Goal: Information Seeking & Learning: Check status

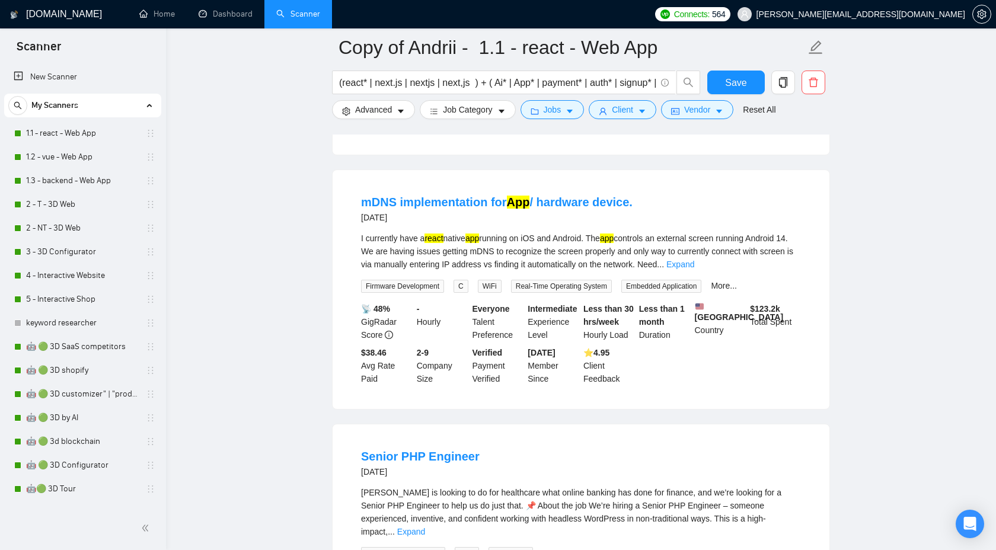
scroll to position [563, 0]
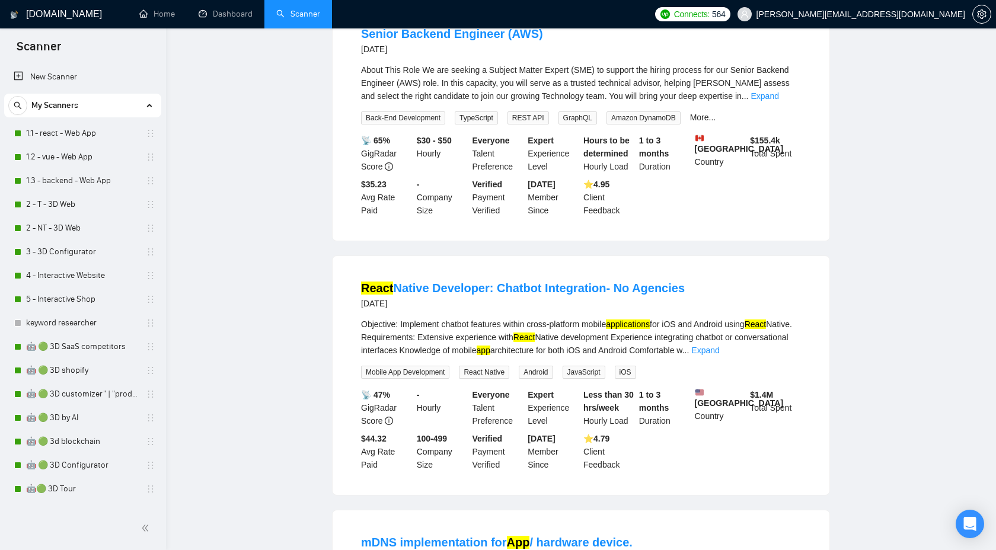
scroll to position [0, 0]
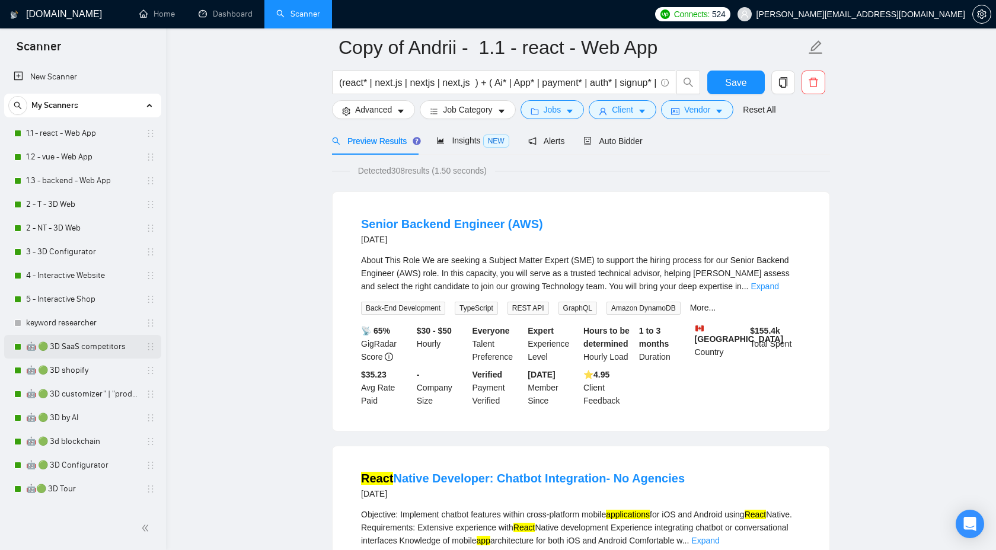
click at [94, 342] on link "🤖 🟢 3D SaaS competitors" at bounding box center [82, 347] width 113 height 24
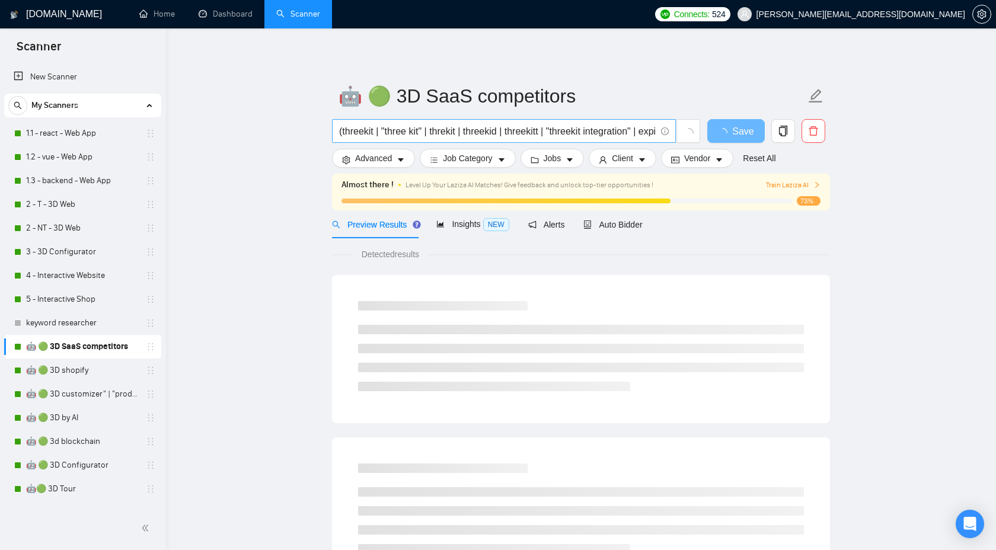
click at [360, 129] on input "(threekit | "three kit" | threkit | threekid | threekitt | "threekit integratio…" at bounding box center [497, 131] width 317 height 15
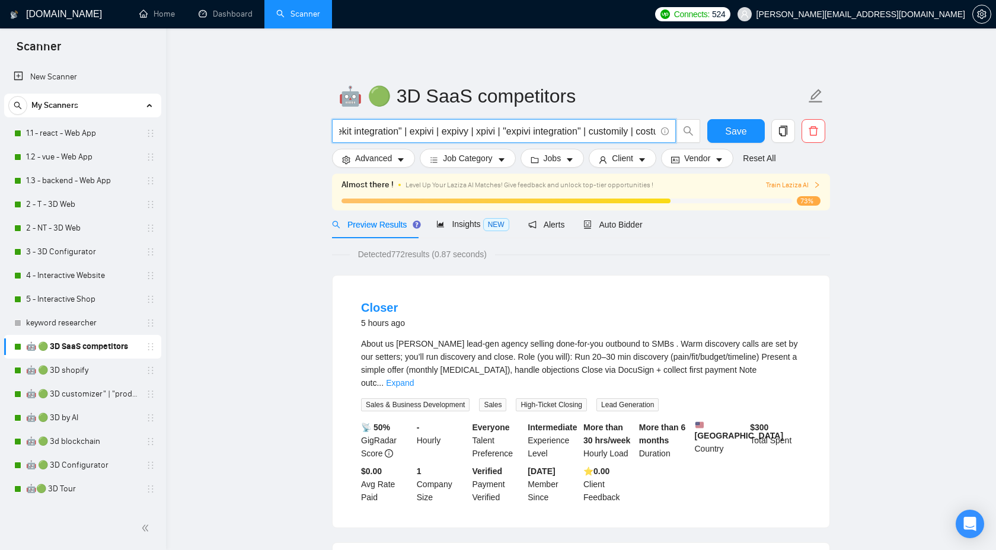
scroll to position [0, 237]
click at [425, 136] on input "(threekit | "three kit" | threkit | threekid | threekitt | "threekit integratio…" at bounding box center [497, 131] width 317 height 15
click at [407, 136] on input "(threekit | "three kit" | threkit | threekid | threekitt | "threekit integratio…" at bounding box center [497, 131] width 317 height 15
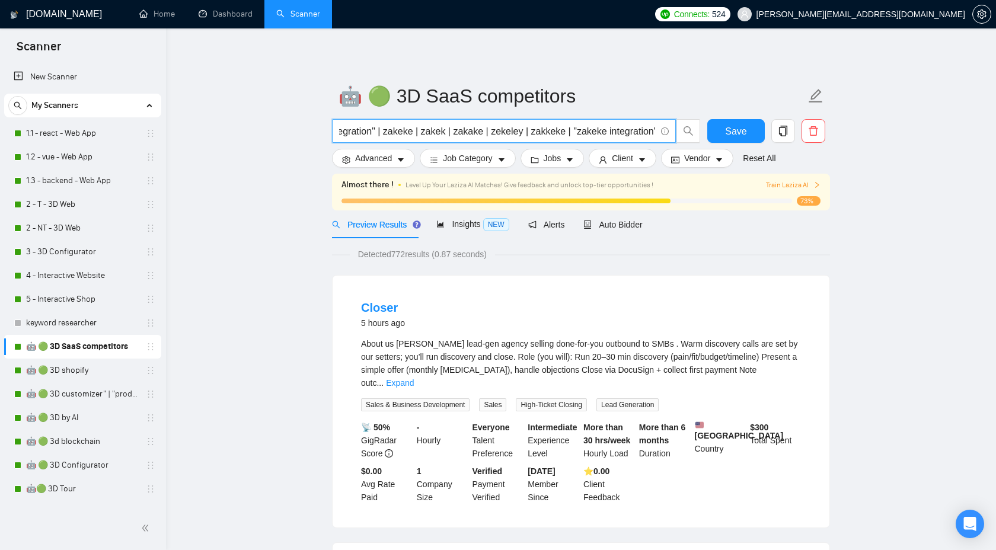
click at [407, 136] on input "(threekit | "three kit" | threkit | threekid | threekitt | "threekit integratio…" at bounding box center [497, 131] width 317 height 15
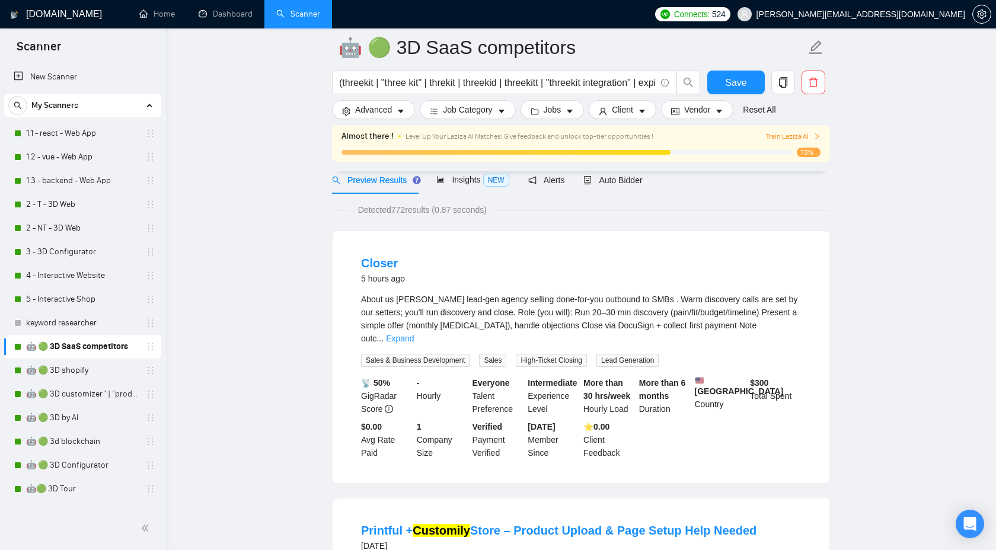
scroll to position [263, 0]
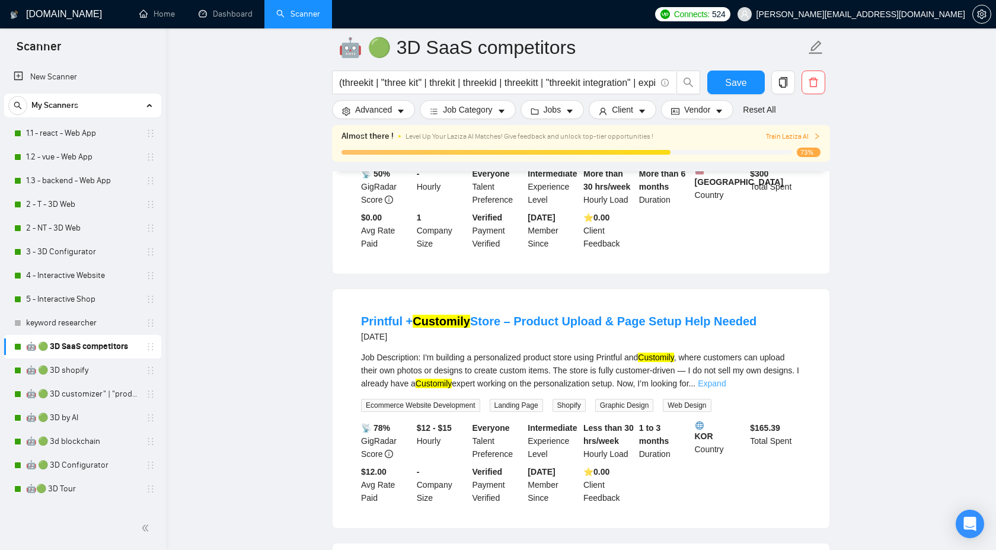
click at [726, 379] on link "Expand" at bounding box center [712, 383] width 28 height 9
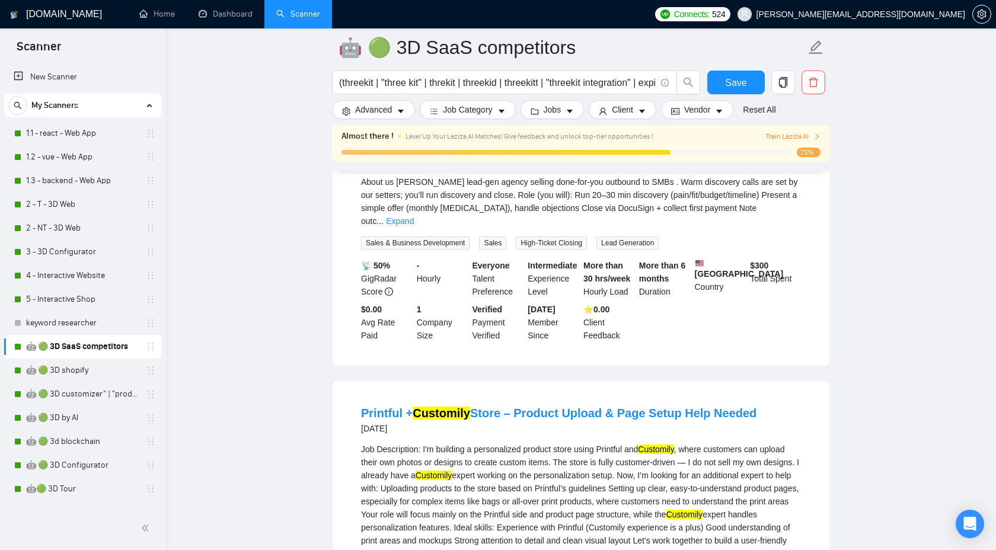
scroll to position [0, 0]
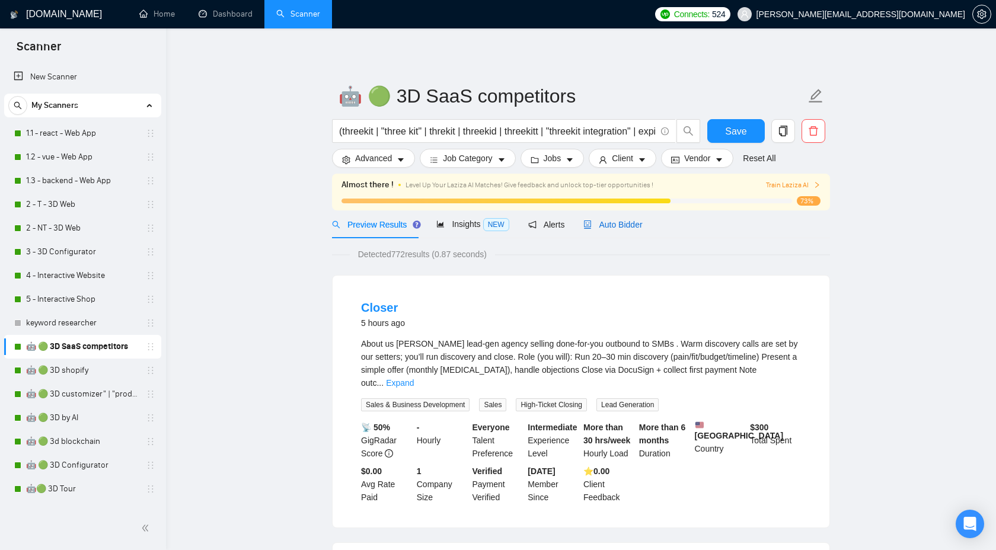
click at [622, 222] on span "Auto Bidder" at bounding box center [612, 224] width 59 height 9
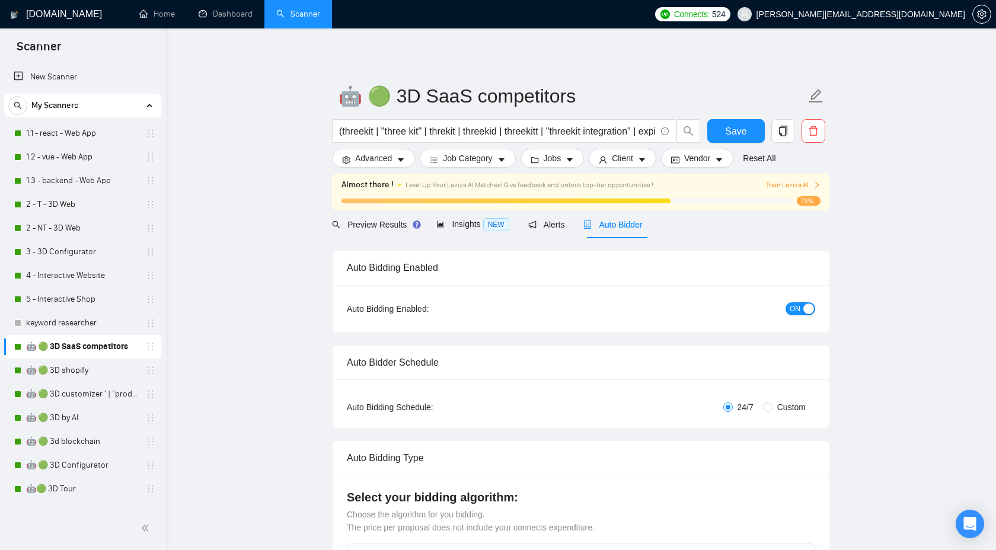
checkbox input "true"
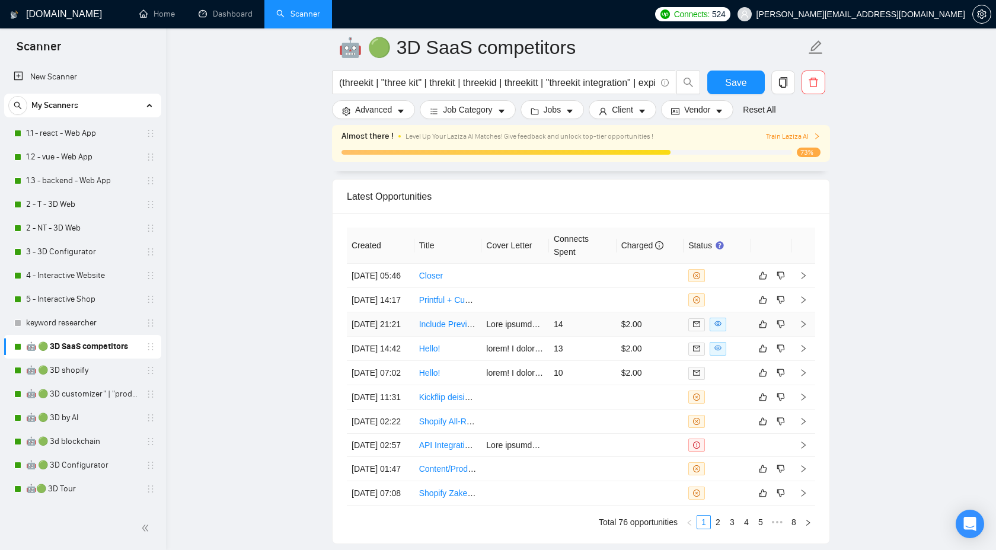
scroll to position [3187, 0]
click at [805, 327] on icon "right" at bounding box center [804, 323] width 4 height 7
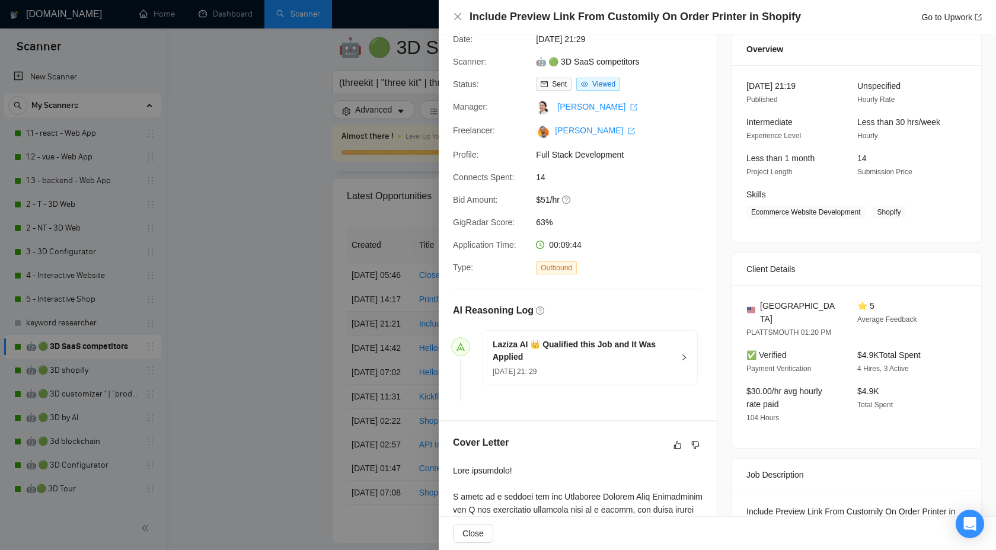
scroll to position [44, 0]
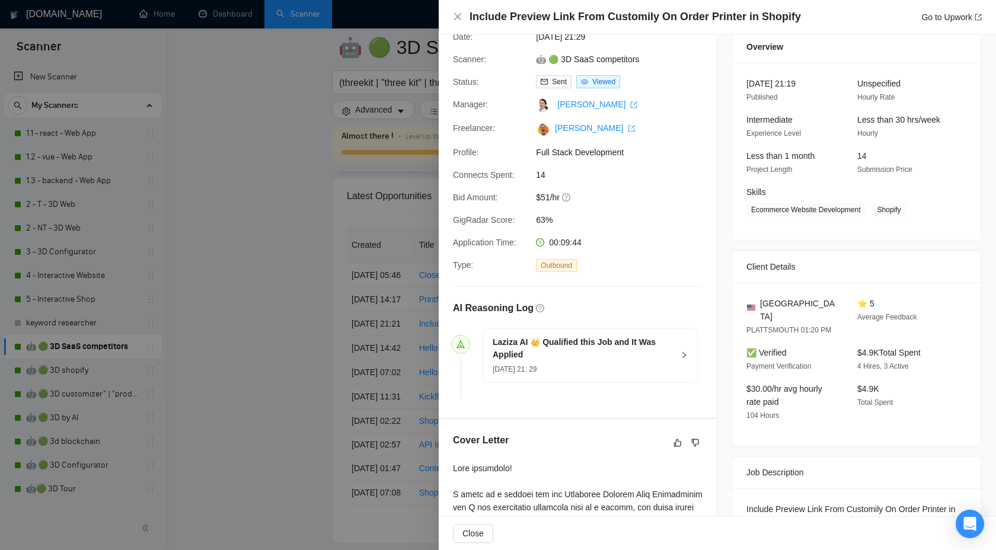
click at [676, 359] on div "Laziza AI 👑 Qualified this Job and It Was Applied [DATE] 21: 29" at bounding box center [590, 356] width 214 height 54
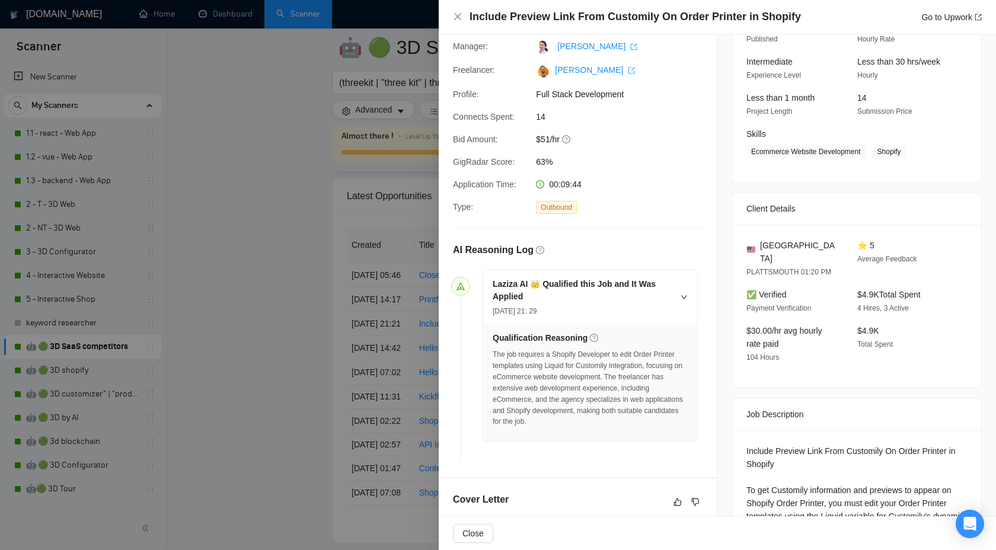
scroll to position [104, 0]
drag, startPoint x: 549, startPoint y: 410, endPoint x: 621, endPoint y: 409, distance: 72.9
click at [621, 409] on div "The job requires a Shopify Developer to edit Order Printer templates using Liqu…" at bounding box center [590, 386] width 195 height 78
copy div "Shopify development"
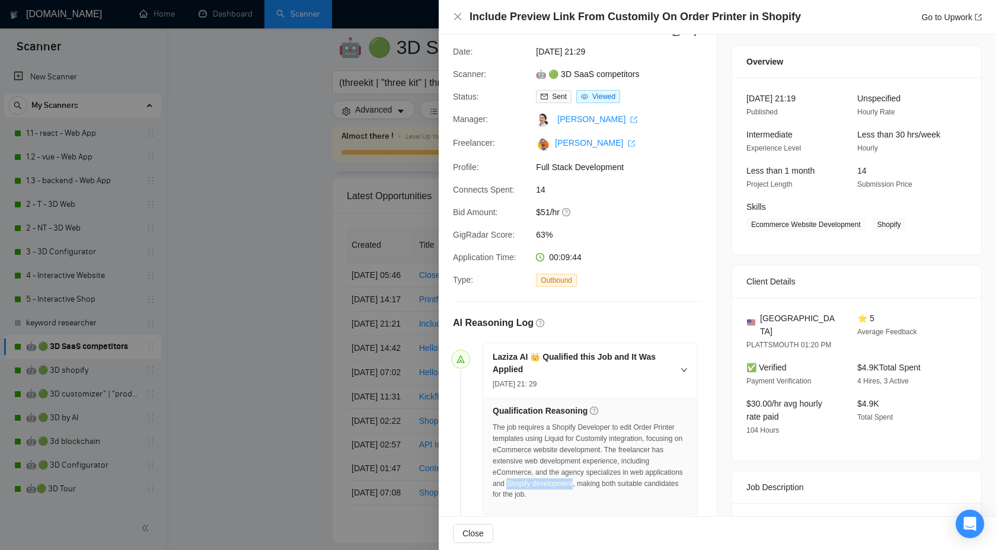
scroll to position [0, 0]
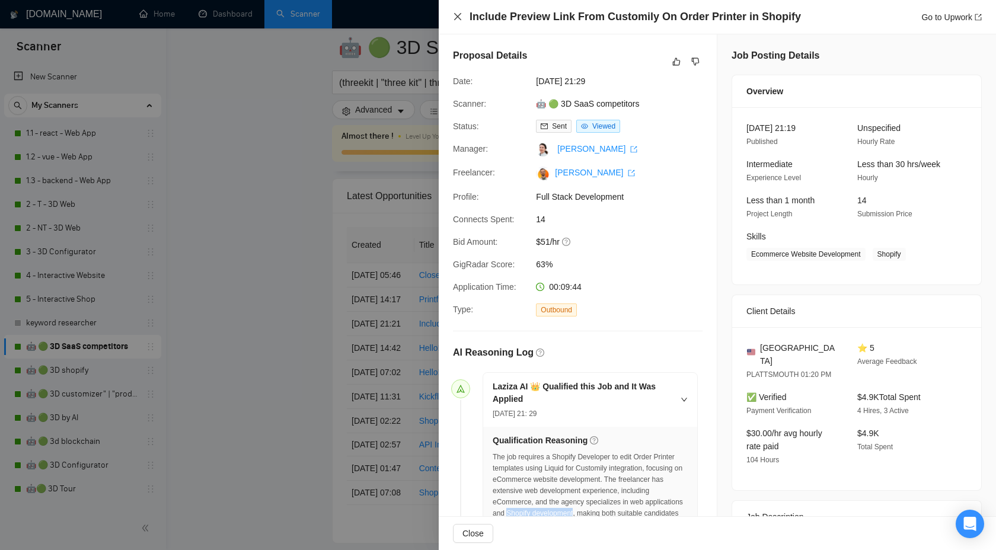
click at [458, 18] on icon "close" at bounding box center [457, 16] width 9 height 9
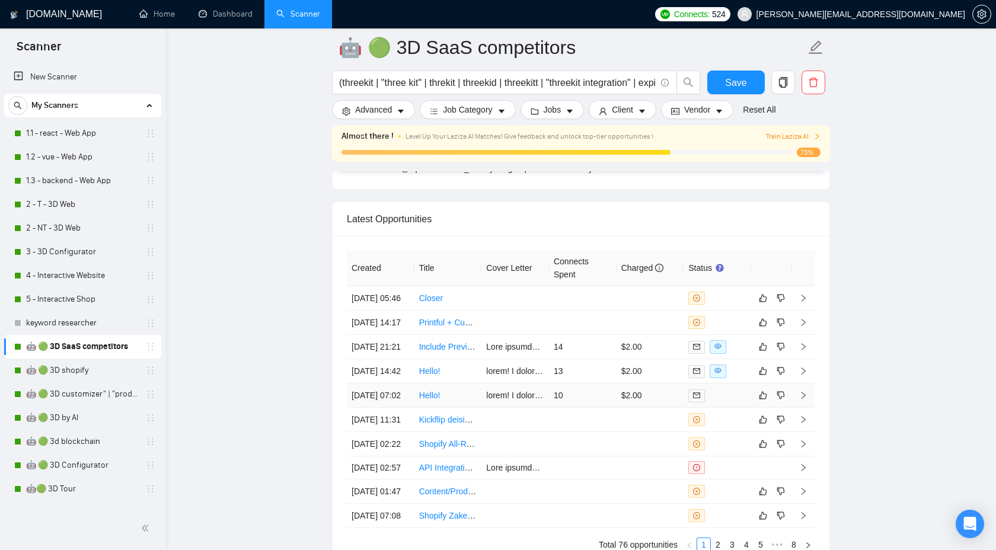
scroll to position [3175, 0]
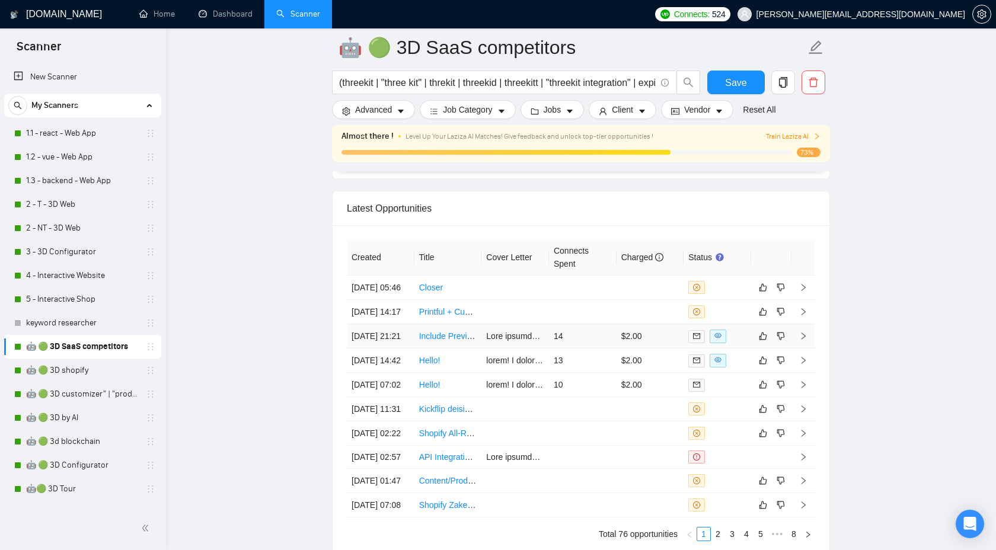
click at [805, 340] on icon "right" at bounding box center [803, 336] width 8 height 8
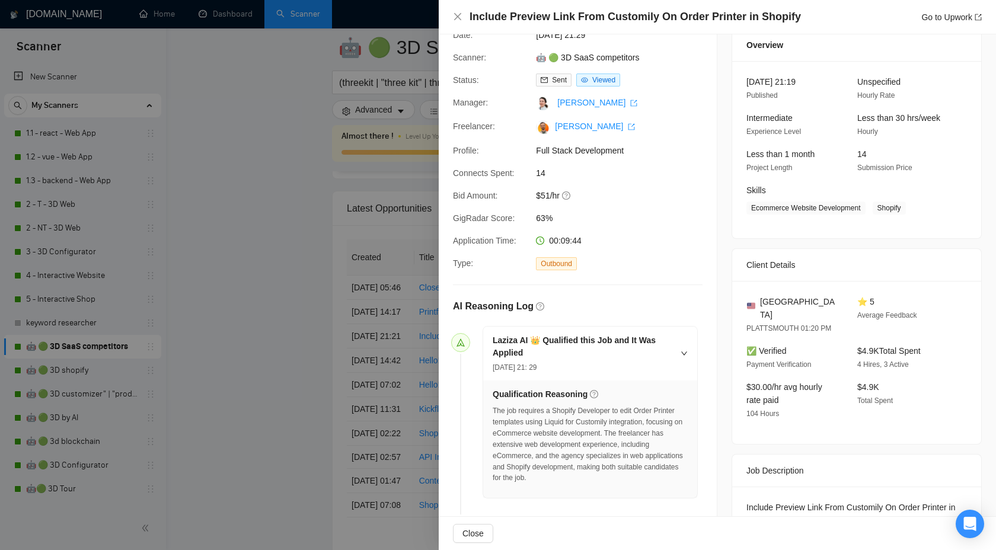
scroll to position [57, 0]
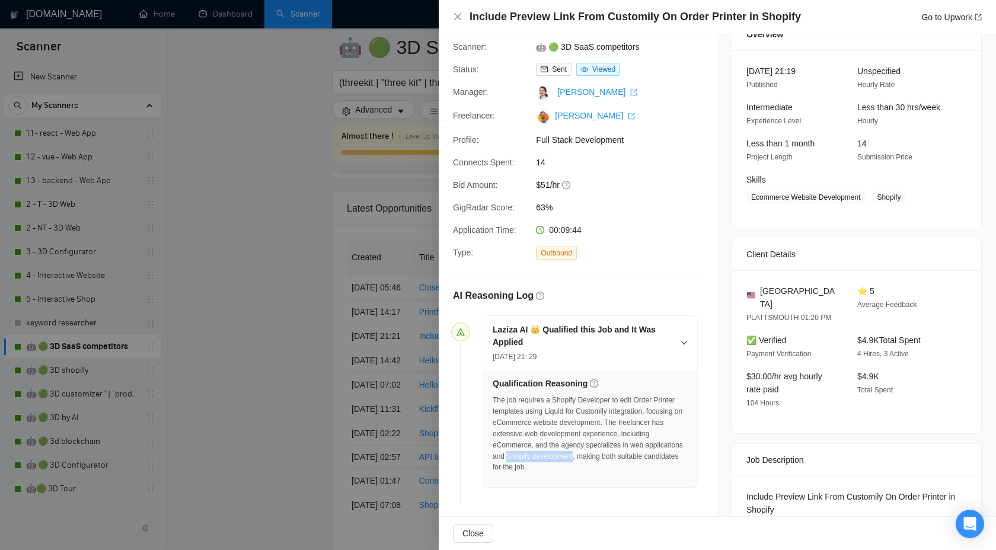
drag, startPoint x: 550, startPoint y: 457, endPoint x: 621, endPoint y: 455, distance: 71.2
click at [621, 455] on div "The job requires a Shopify Developer to edit Order Printer templates using Liqu…" at bounding box center [590, 434] width 195 height 78
copy div "Shopify development"
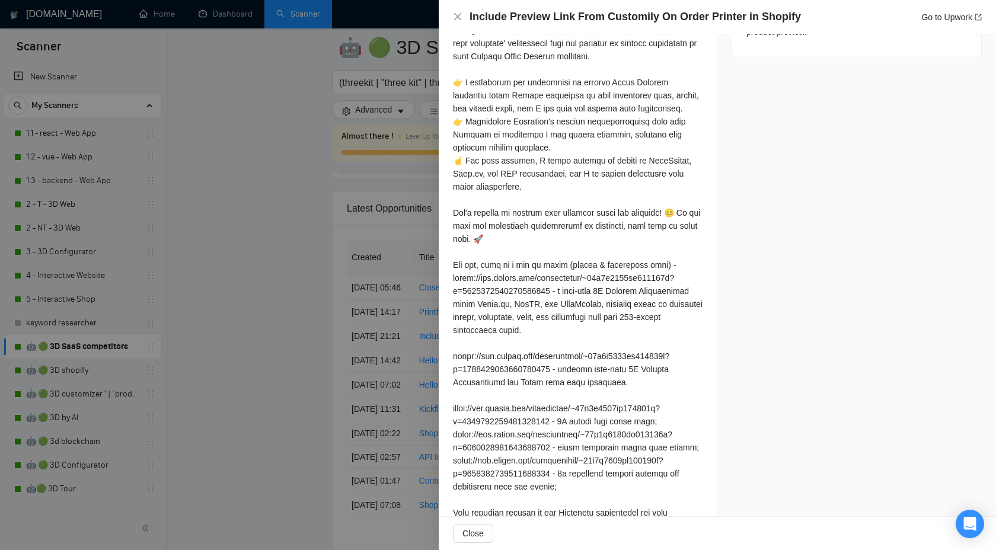
scroll to position [725, 0]
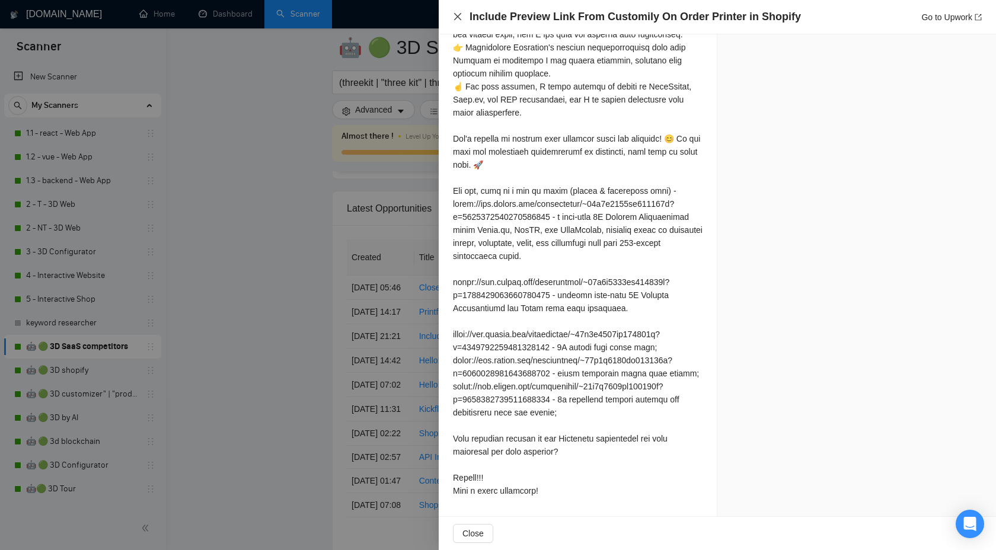
click at [454, 17] on icon "close" at bounding box center [457, 16] width 9 height 9
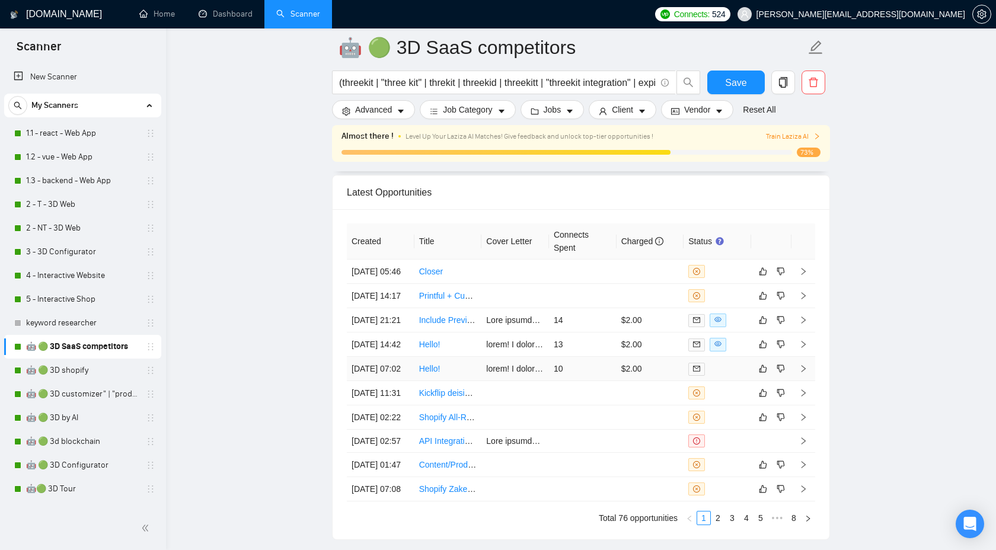
scroll to position [3193, 0]
click at [801, 323] on icon "right" at bounding box center [803, 318] width 8 height 8
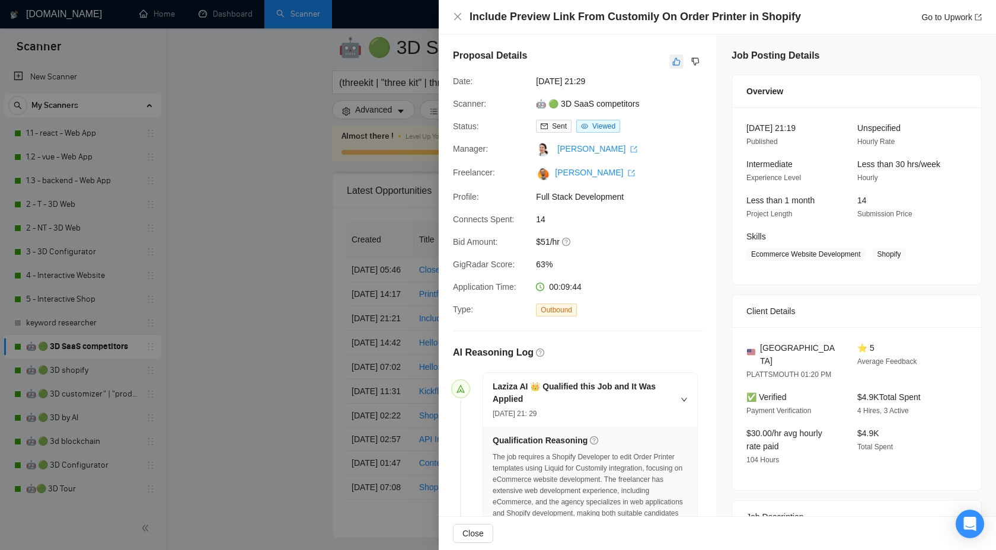
click at [677, 58] on icon "like" at bounding box center [676, 61] width 8 height 9
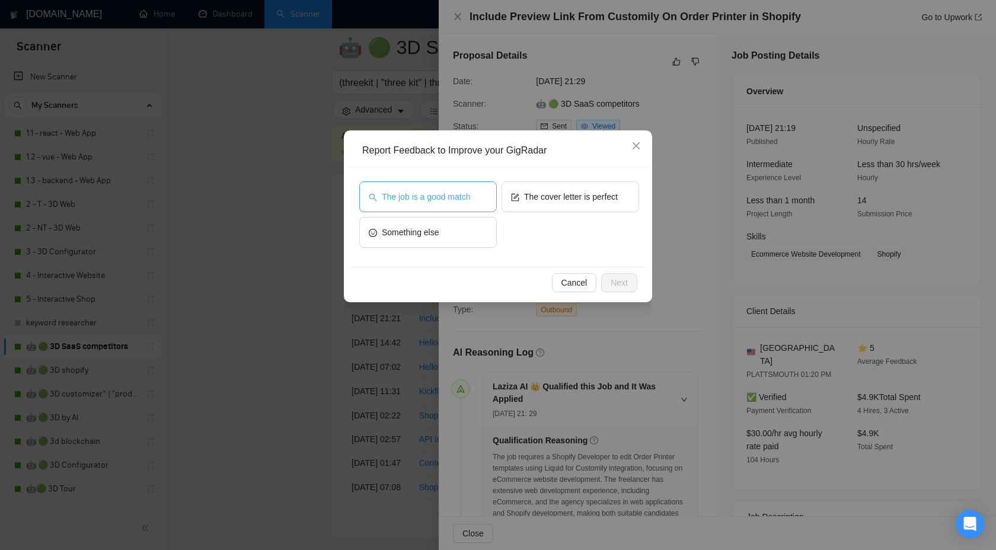
click at [458, 191] on span "The job is a good match" at bounding box center [426, 196] width 88 height 13
click at [619, 276] on span "Next" at bounding box center [619, 282] width 17 height 13
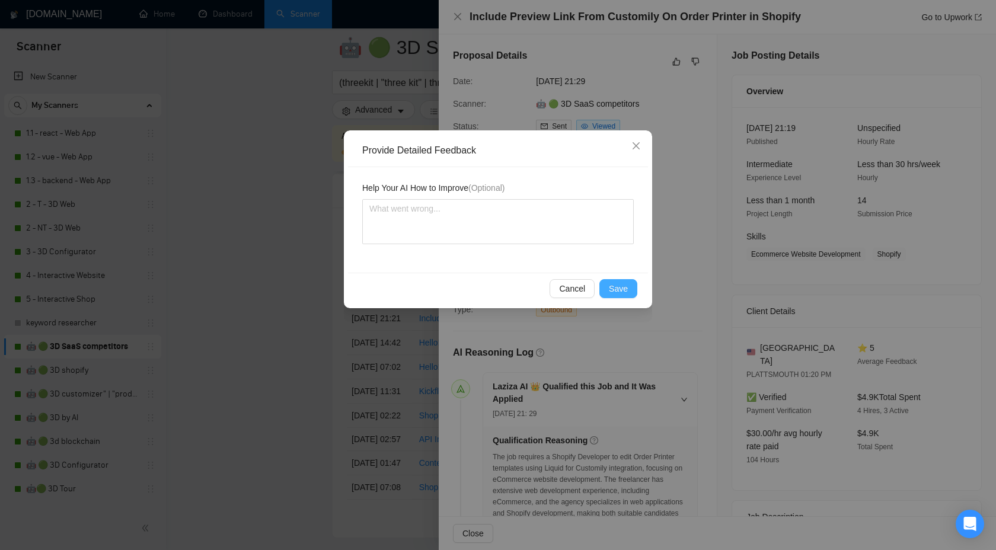
click at [619, 288] on span "Save" at bounding box center [618, 288] width 19 height 13
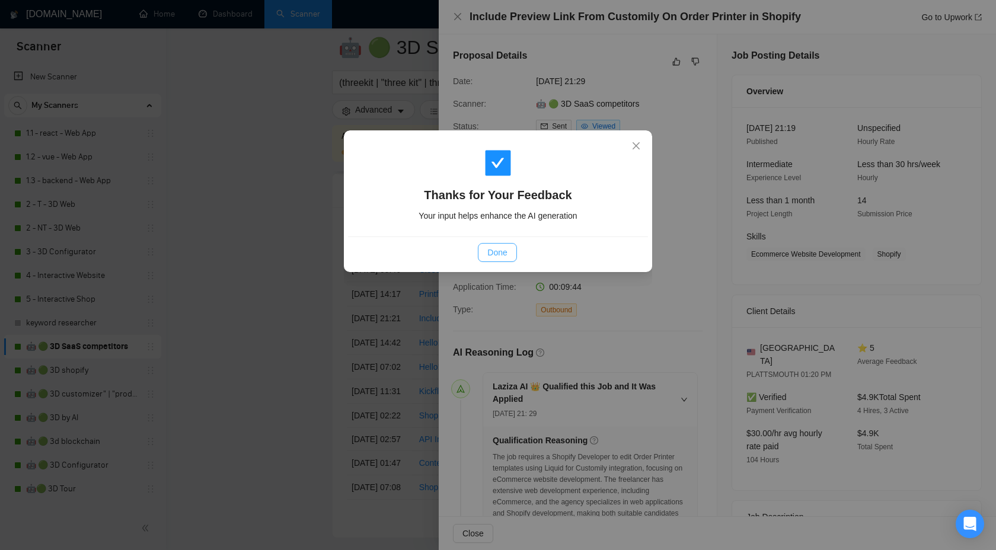
click at [500, 250] on span "Done" at bounding box center [497, 252] width 20 height 13
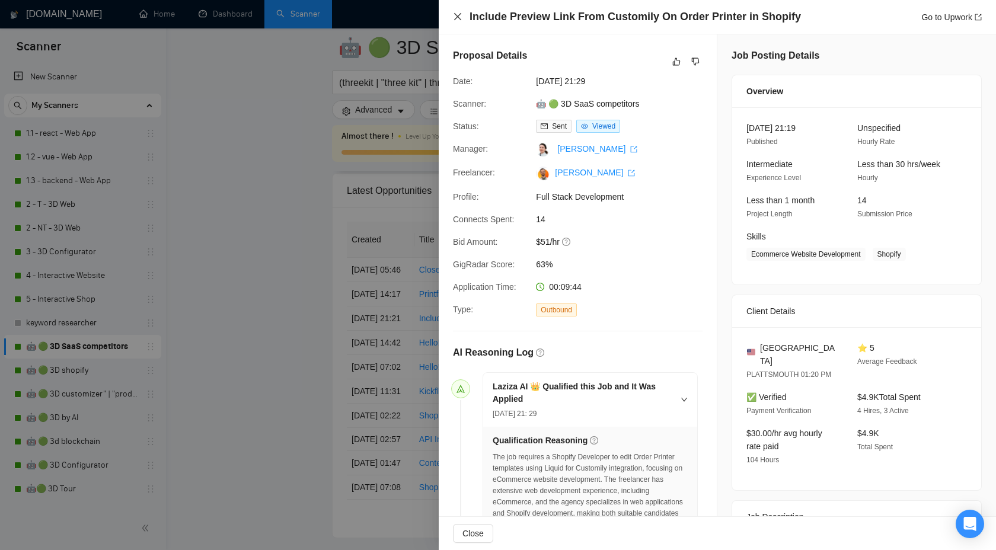
click at [457, 17] on icon "close" at bounding box center [457, 16] width 9 height 9
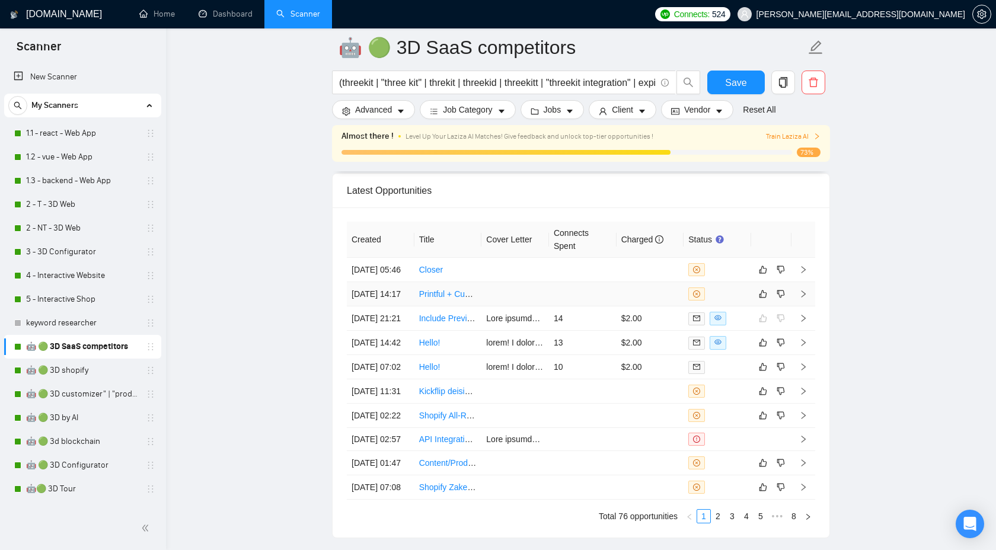
click at [803, 298] on icon "right" at bounding box center [803, 294] width 8 height 8
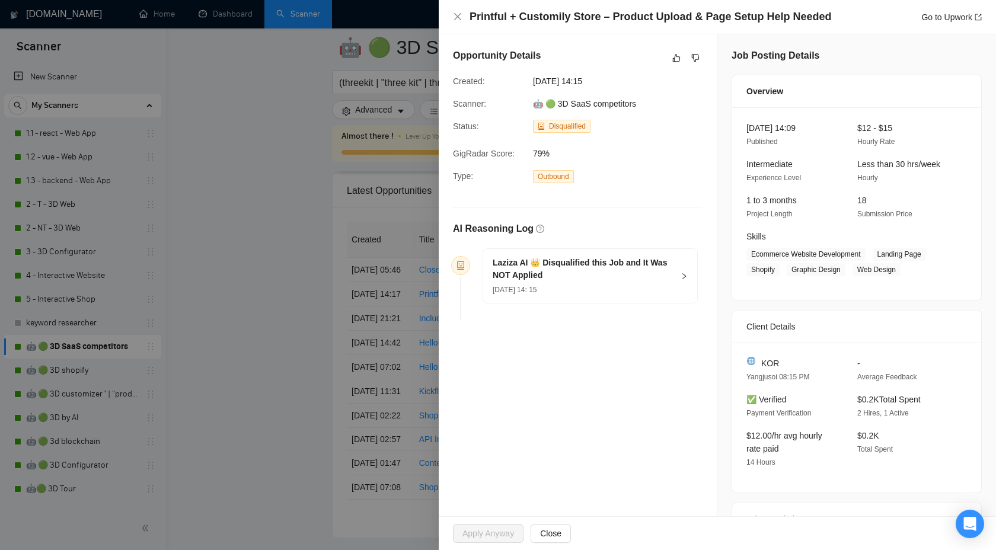
scroll to position [58, 0]
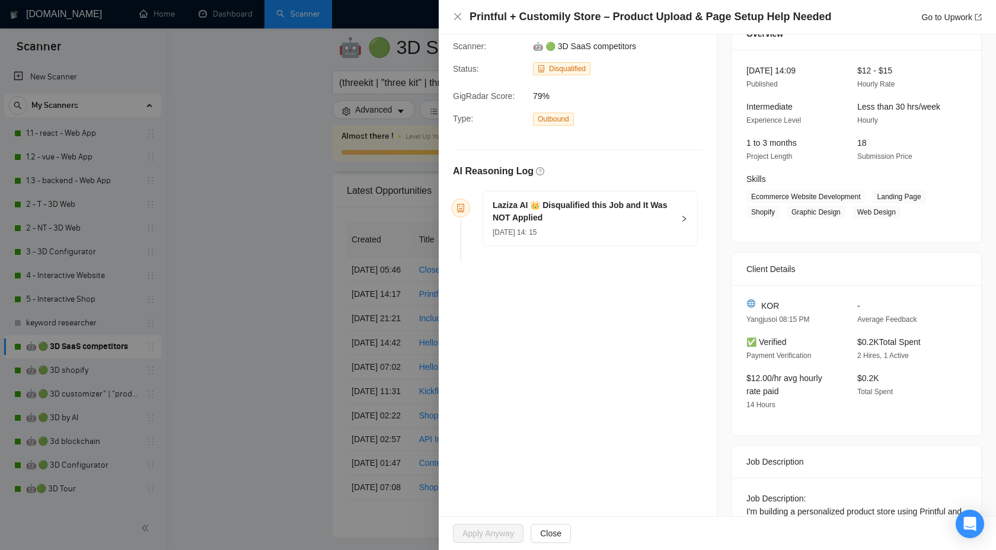
click at [675, 218] on div "Laziza AI 👑 Disqualified this Job and It Was NOT Applied [DATE] 14: 15" at bounding box center [590, 219] width 214 height 54
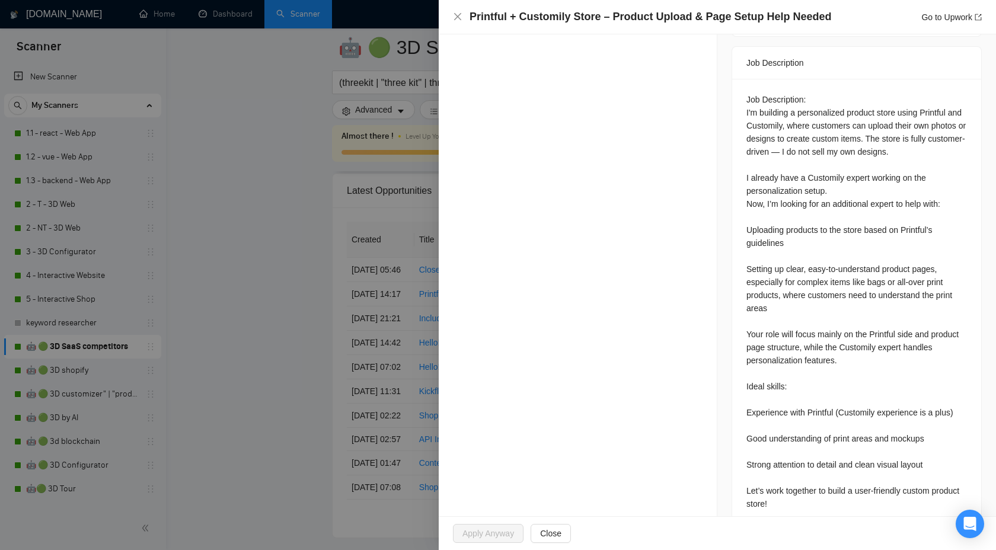
scroll to position [458, 0]
click at [873, 328] on div "Job Description: I'm building a personalized product store using Printful and C…" at bounding box center [857, 299] width 221 height 417
click at [884, 330] on div "Job Description: I'm building a personalized product store using Printful and C…" at bounding box center [857, 299] width 221 height 417
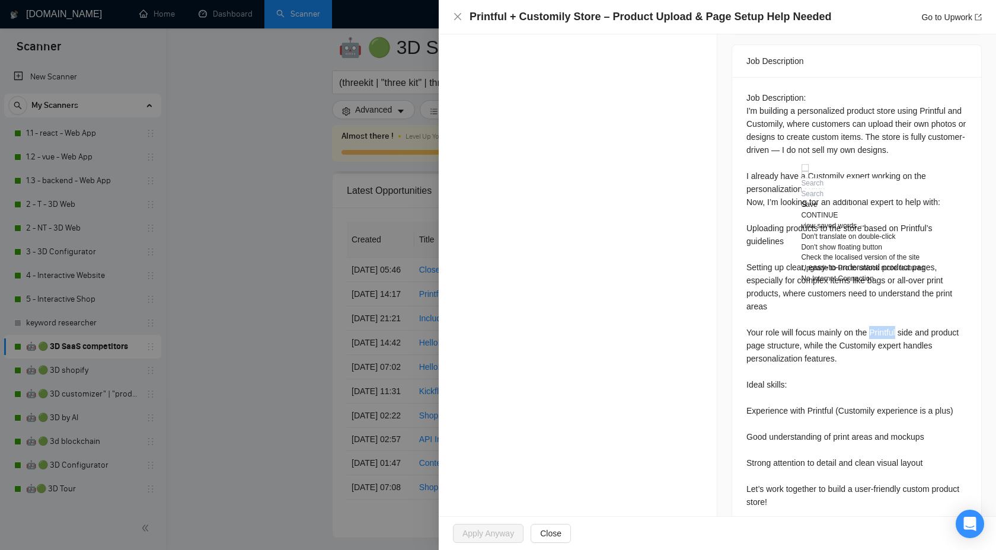
copy div "Printful"
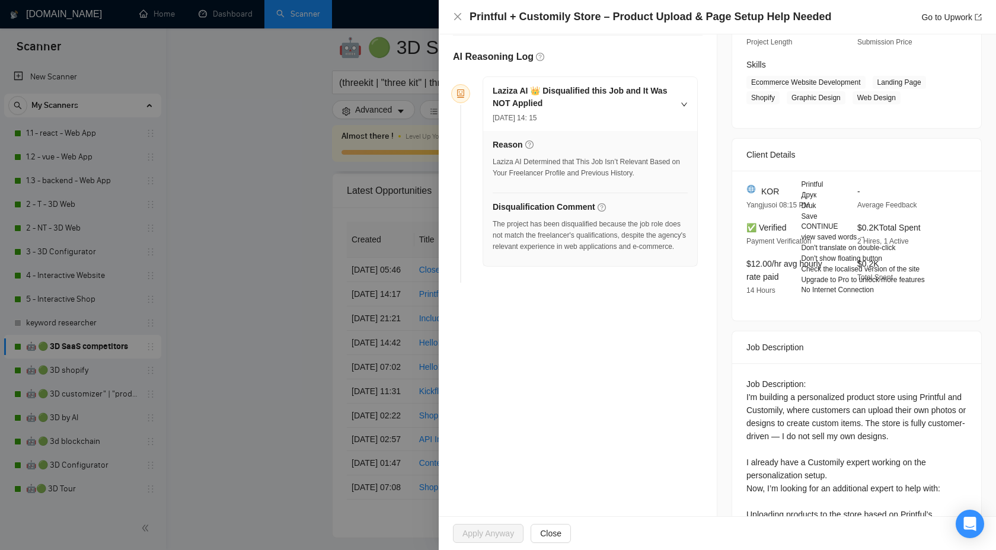
scroll to position [0, 0]
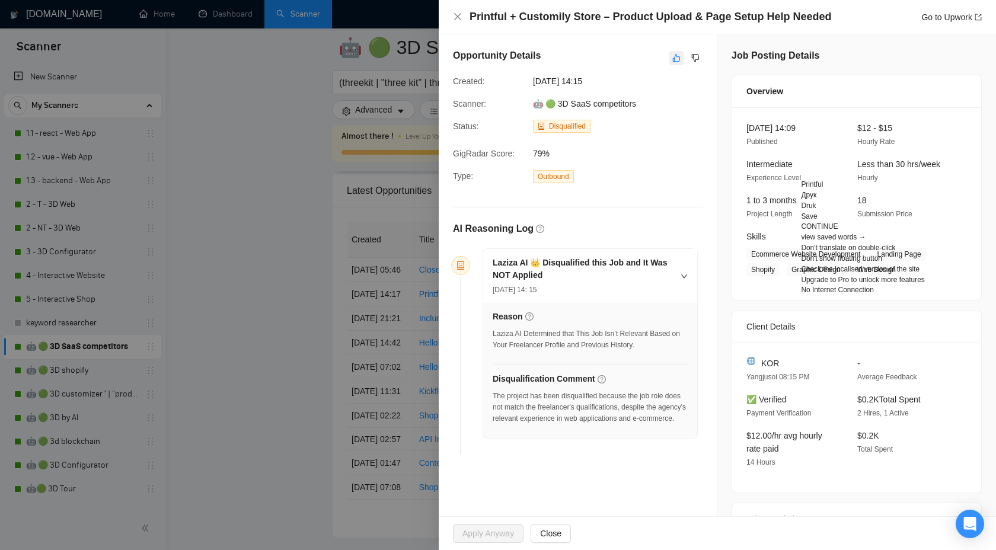
click at [678, 59] on icon "like" at bounding box center [676, 57] width 8 height 9
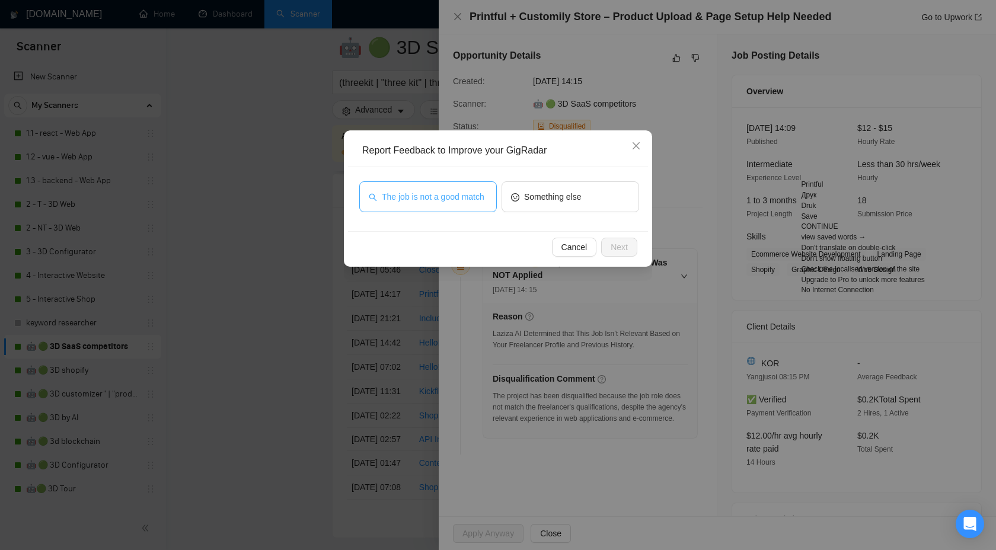
click at [432, 199] on span "The job is not a good match" at bounding box center [433, 196] width 103 height 13
click at [622, 255] on button "Next" at bounding box center [619, 247] width 36 height 19
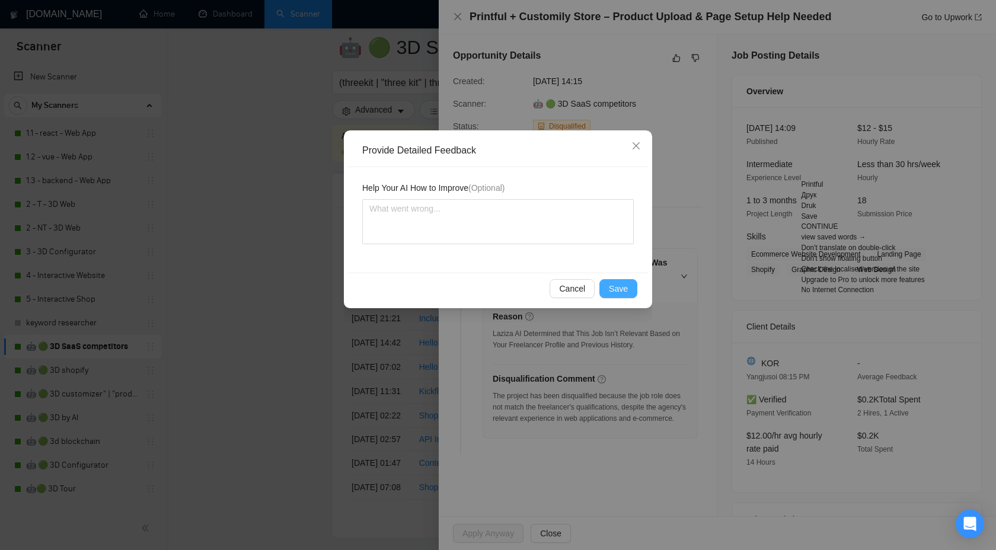
click at [622, 283] on span "Save" at bounding box center [618, 288] width 19 height 13
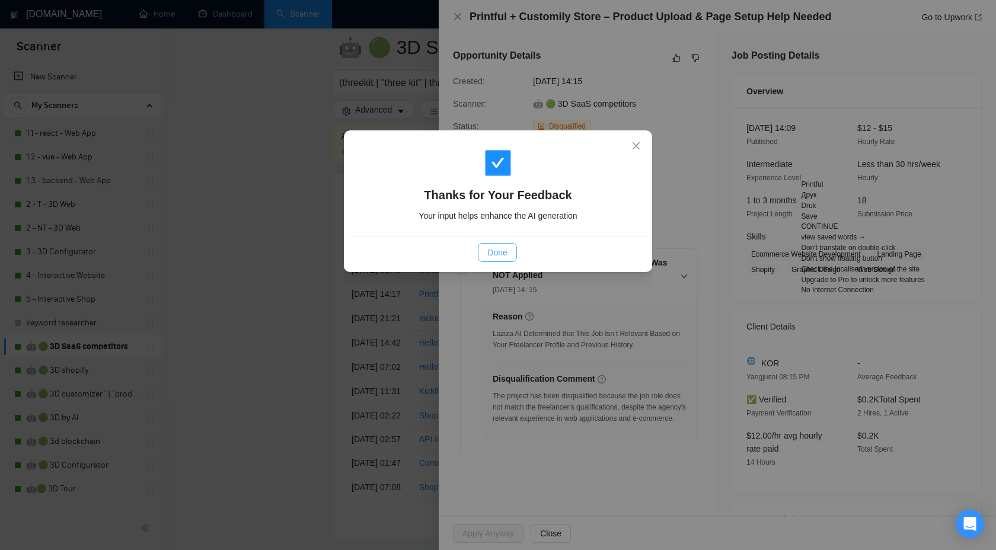
click at [499, 246] on span "Done" at bounding box center [497, 252] width 20 height 13
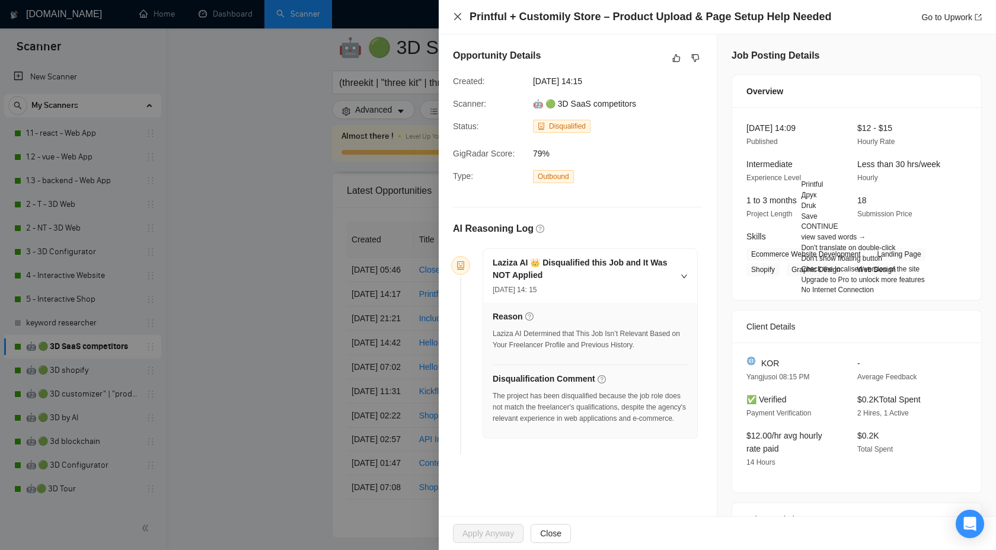
click at [456, 15] on icon "close" at bounding box center [457, 16] width 7 height 7
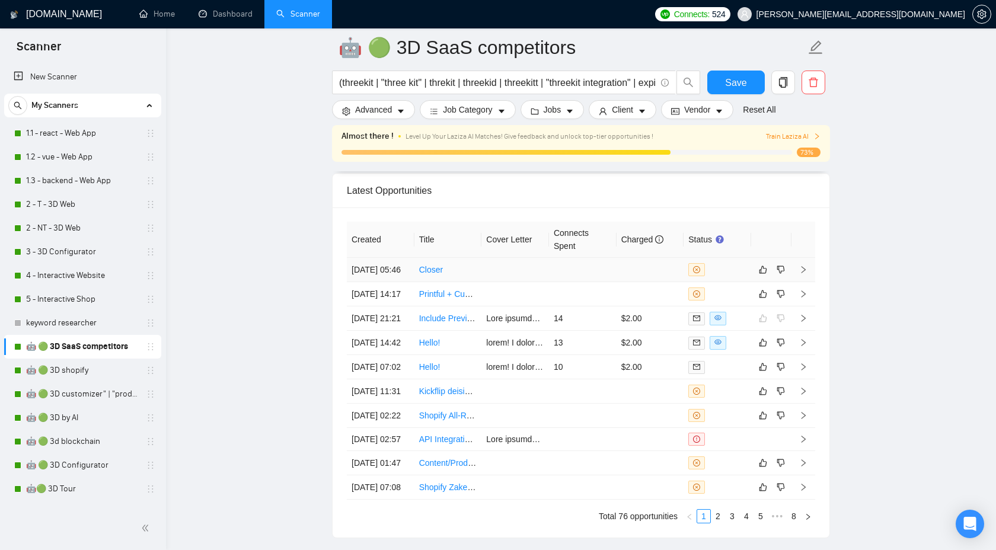
click at [801, 273] on icon "right" at bounding box center [803, 270] width 8 height 8
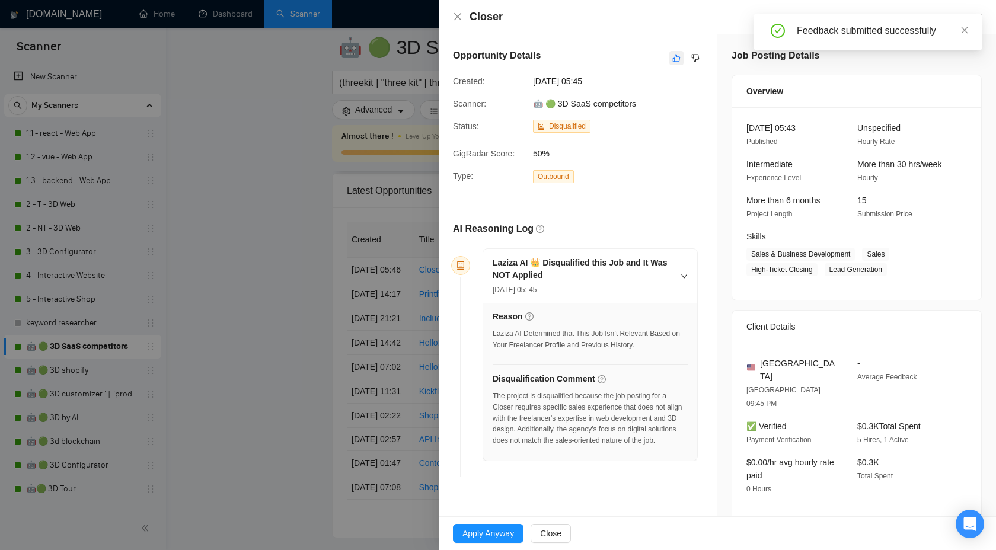
click at [676, 61] on icon "like" at bounding box center [676, 57] width 8 height 9
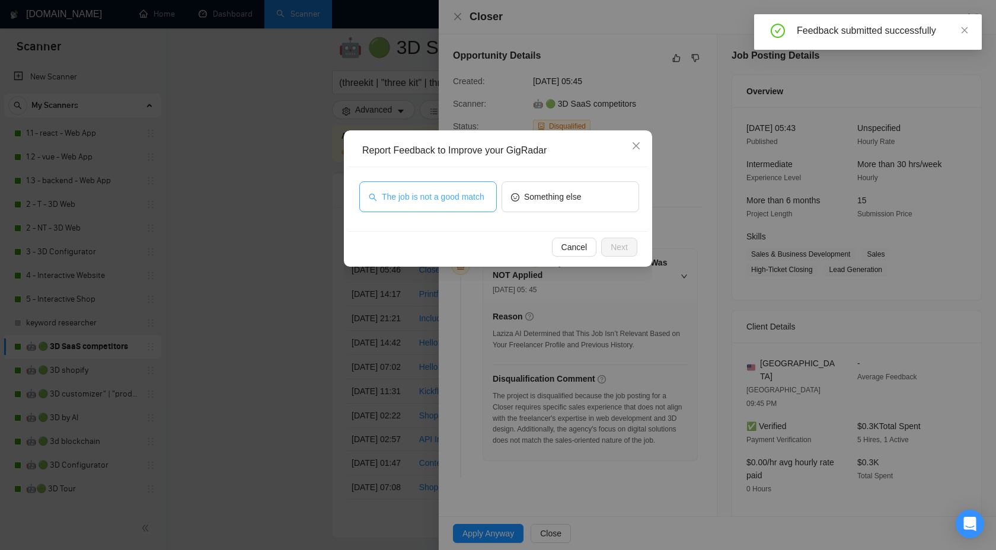
click at [441, 203] on span "The job is not a good match" at bounding box center [433, 196] width 103 height 13
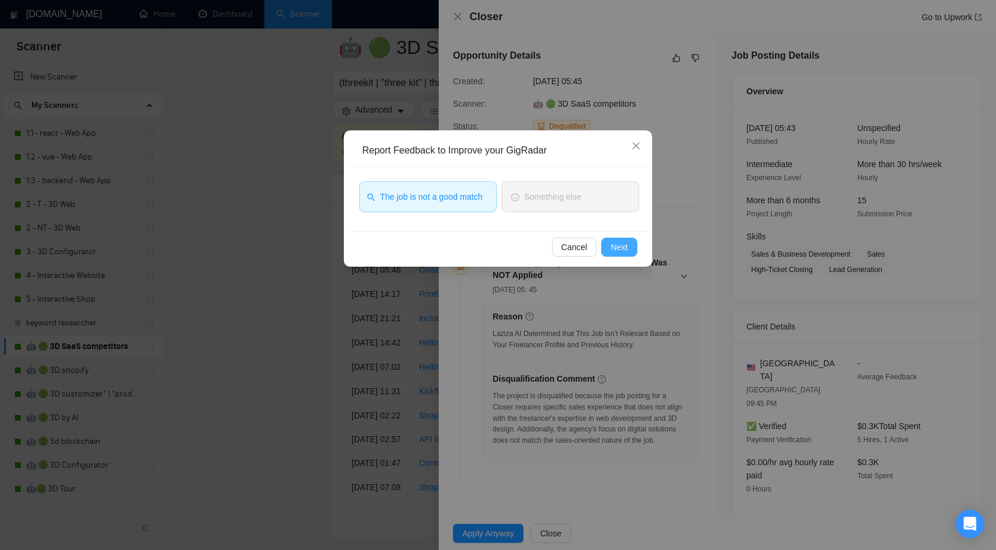
click at [617, 243] on span "Next" at bounding box center [619, 247] width 17 height 13
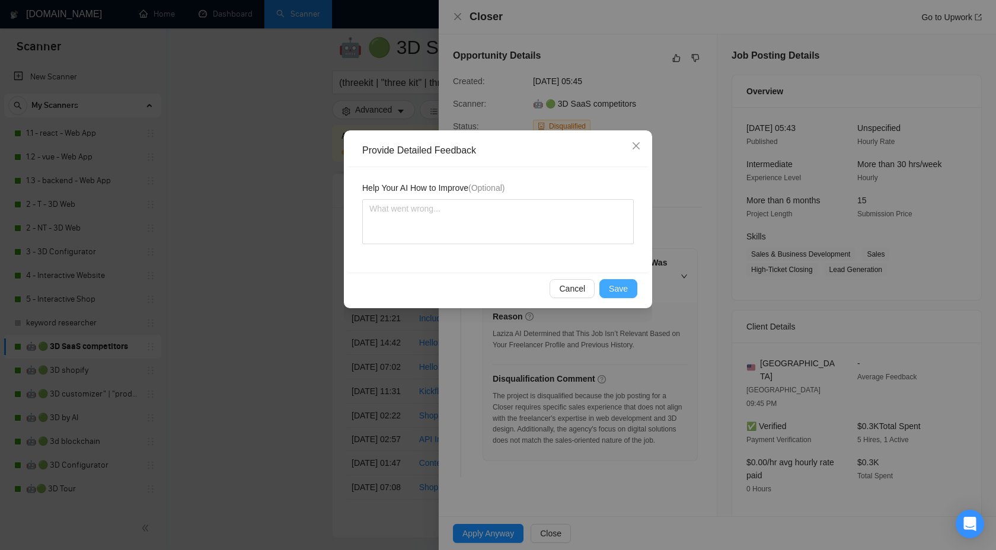
click at [621, 295] on span "Save" at bounding box center [618, 288] width 19 height 13
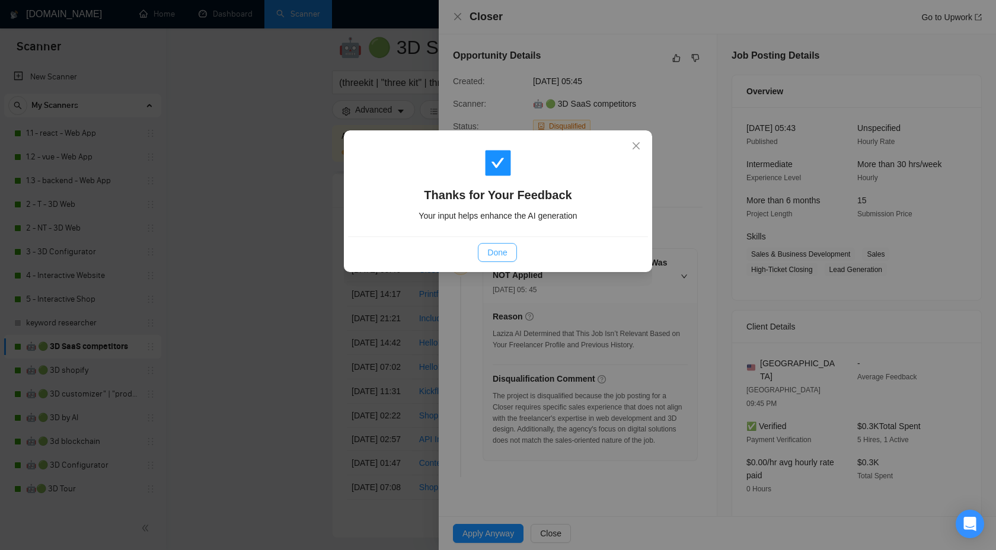
click at [495, 256] on span "Done" at bounding box center [497, 252] width 20 height 13
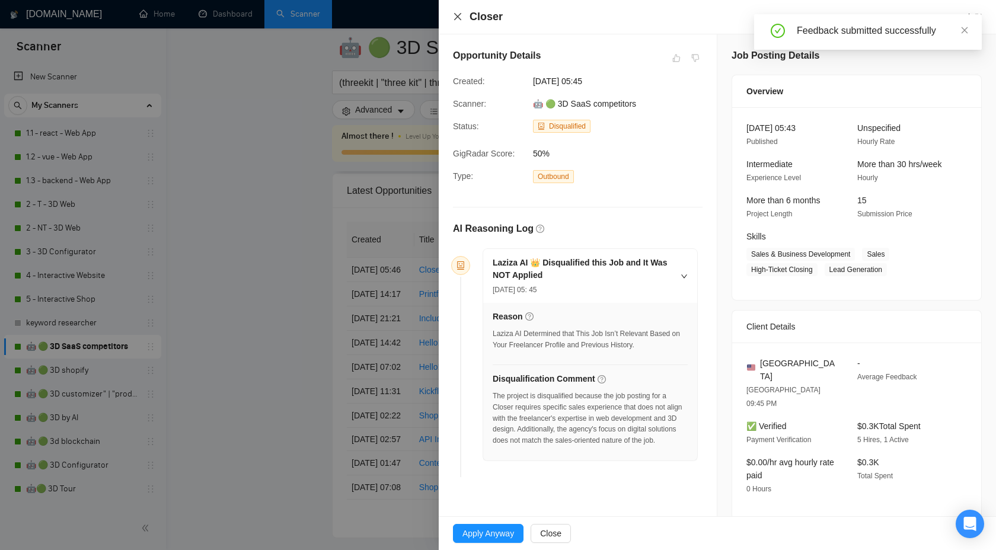
click at [454, 19] on icon "close" at bounding box center [457, 16] width 9 height 9
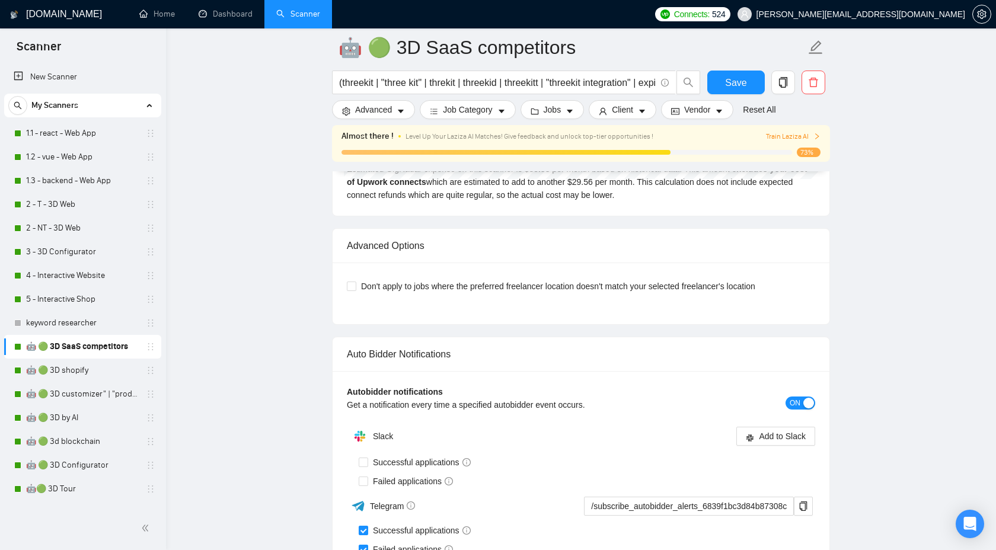
scroll to position [2680, 0]
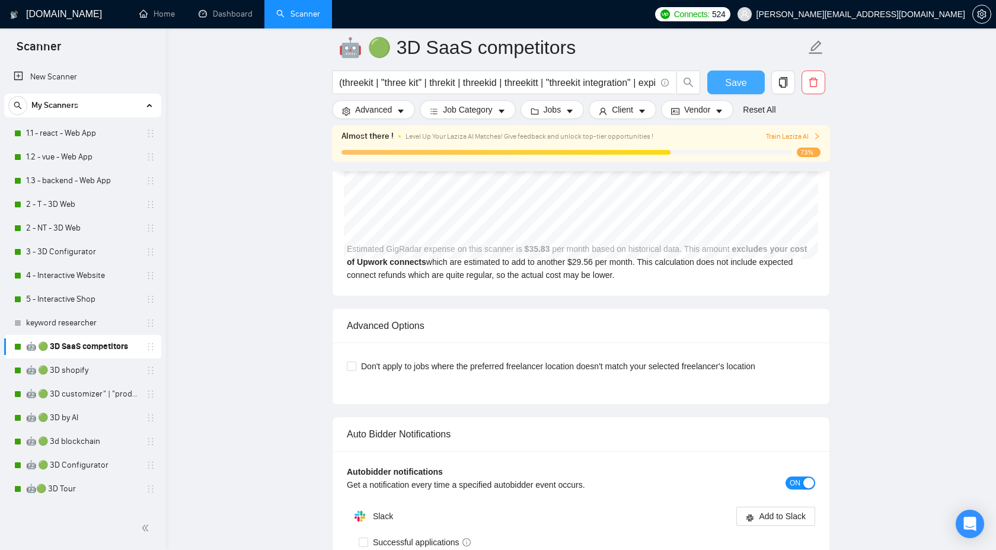
click at [737, 85] on span "Save" at bounding box center [735, 82] width 21 height 15
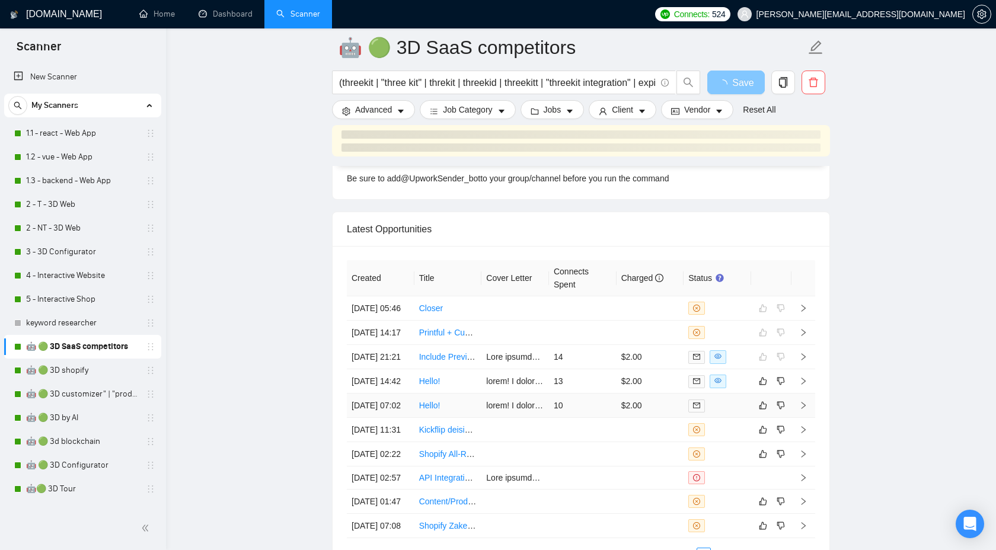
scroll to position [3219, 0]
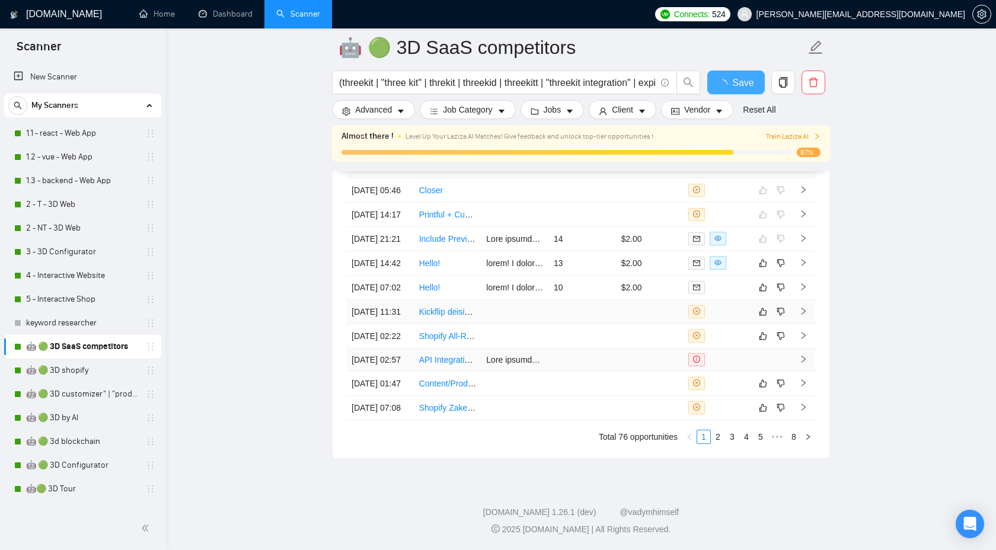
checkbox input "true"
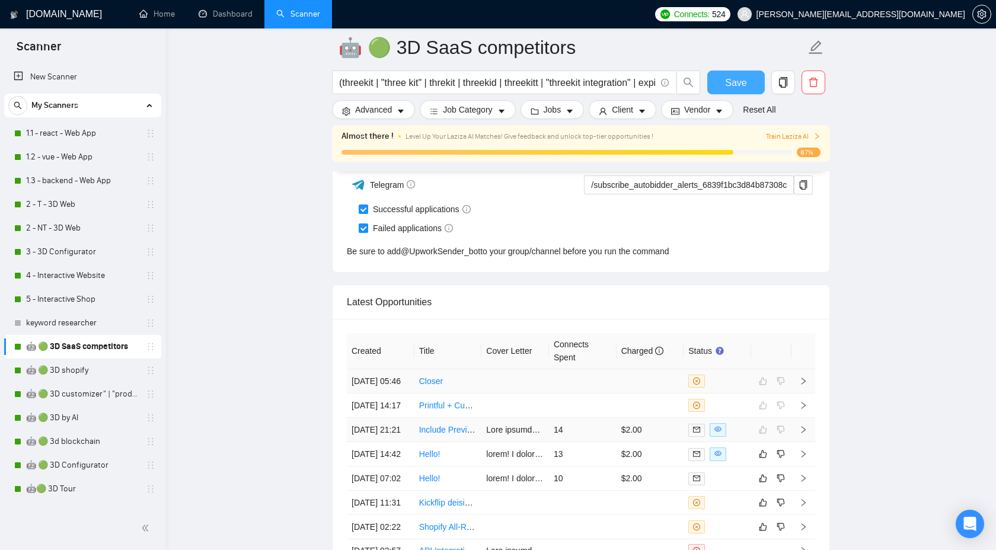
scroll to position [3093, 0]
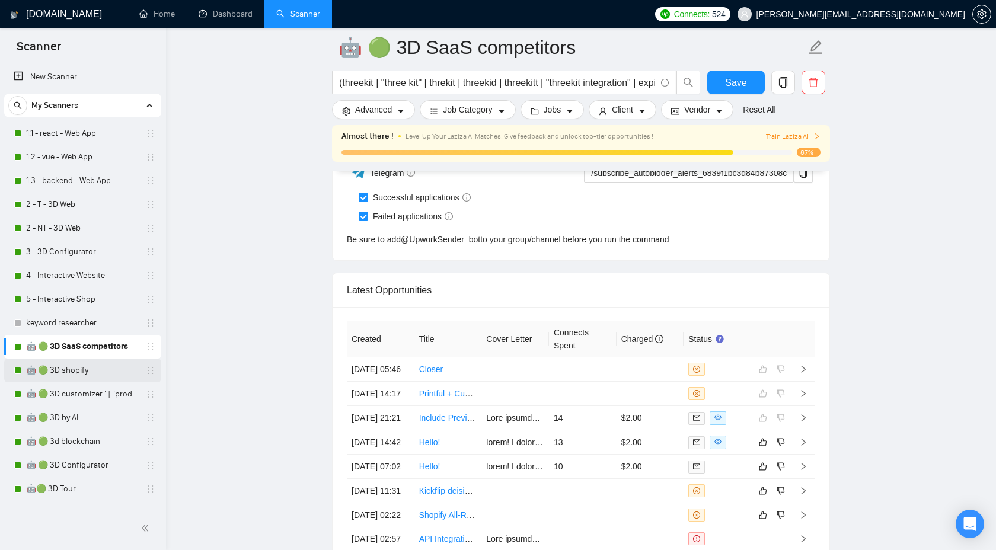
click at [89, 375] on link "🤖 🟢 3D shopify" at bounding box center [82, 371] width 113 height 24
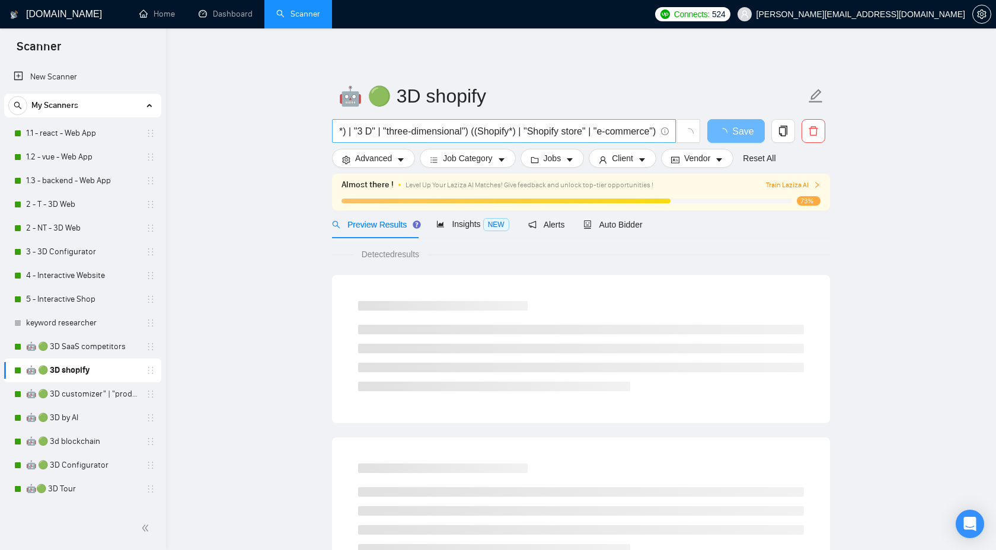
scroll to position [0, 39]
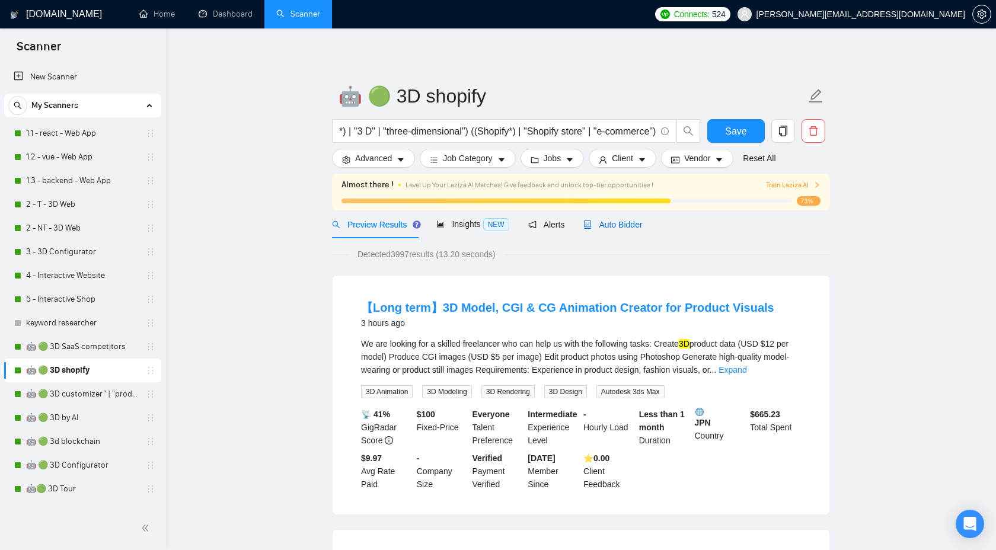
click at [608, 228] on span "Auto Bidder" at bounding box center [612, 224] width 59 height 9
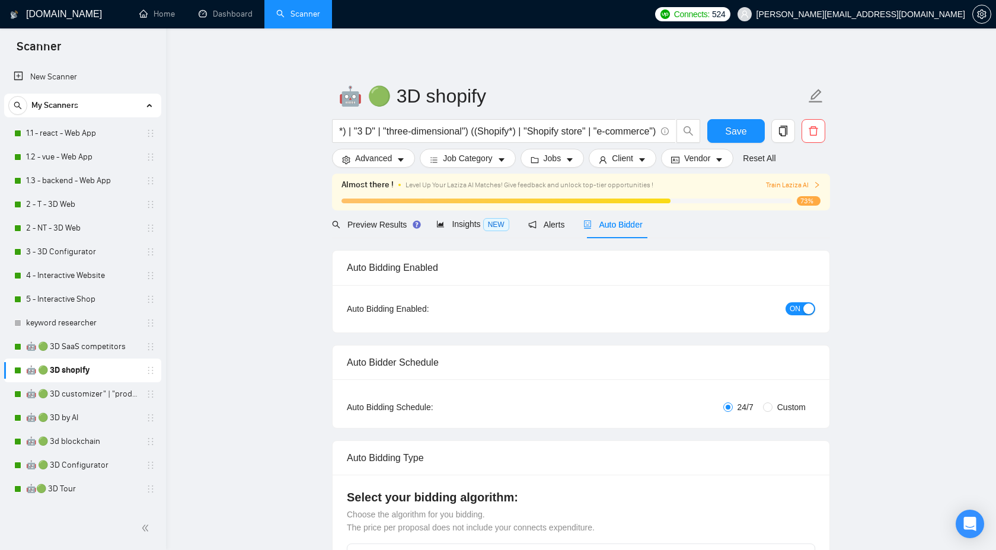
checkbox input "true"
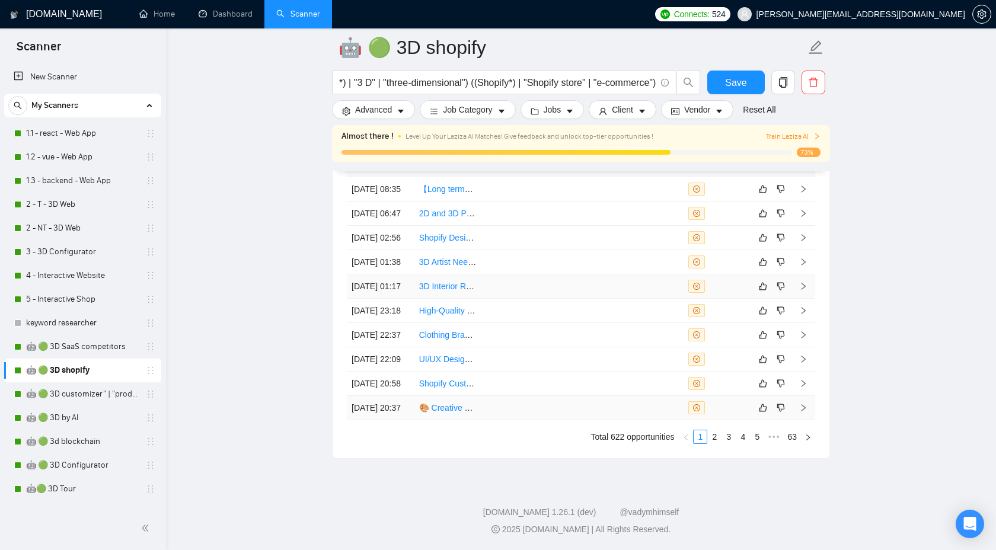
scroll to position [3364, 0]
click at [716, 444] on link "2" at bounding box center [714, 437] width 13 height 13
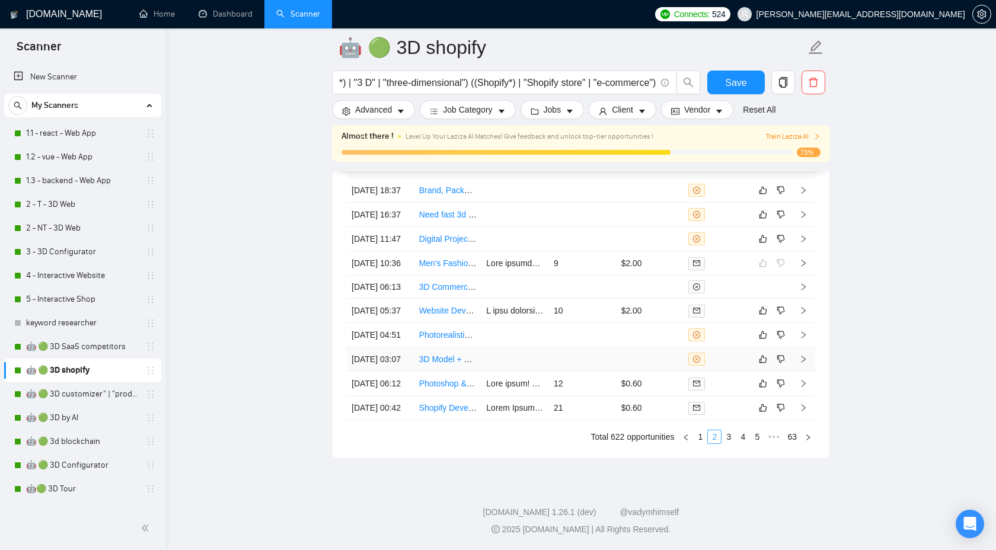
scroll to position [3288, 0]
click at [726, 444] on link "3" at bounding box center [728, 437] width 13 height 13
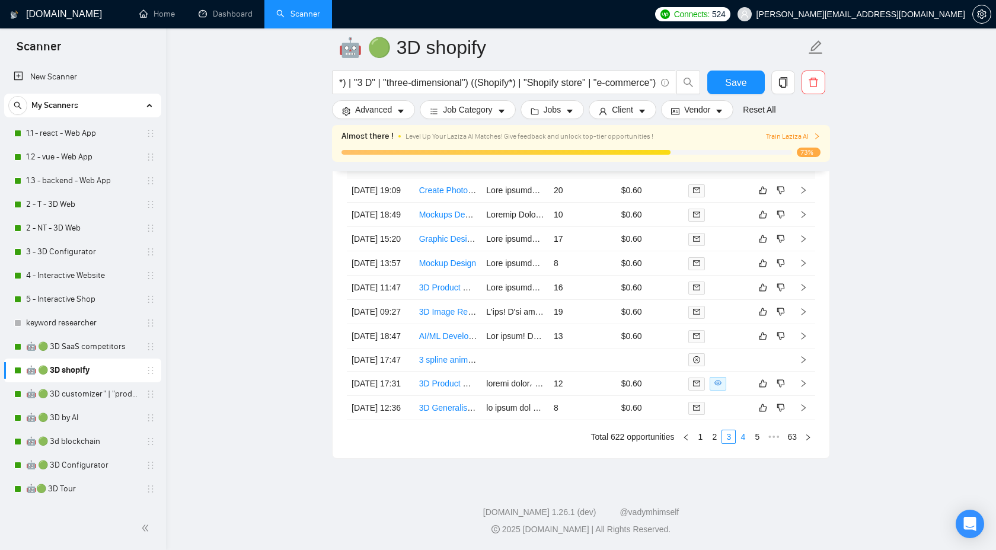
click at [739, 444] on link "4" at bounding box center [742, 437] width 13 height 13
click at [685, 444] on link "1" at bounding box center [686, 437] width 13 height 13
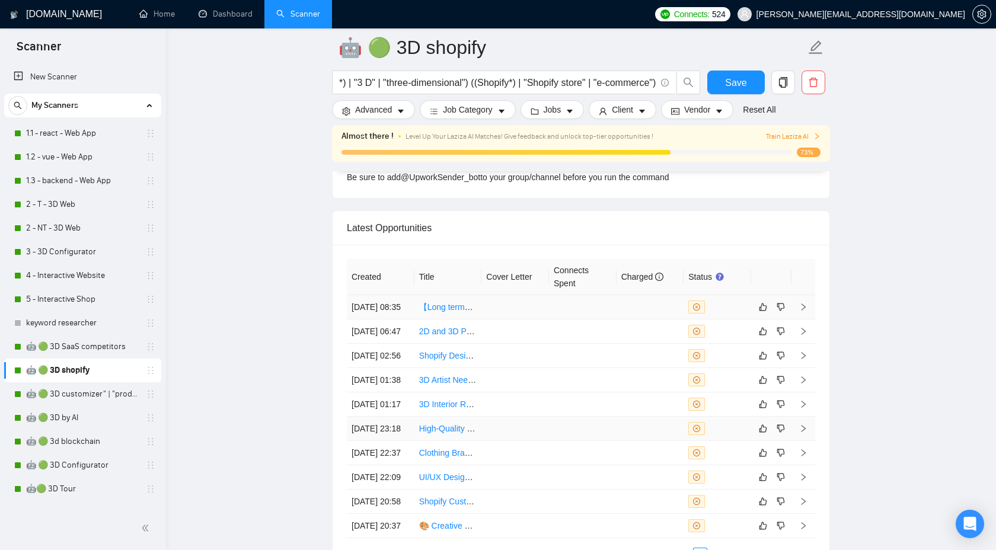
scroll to position [3111, 0]
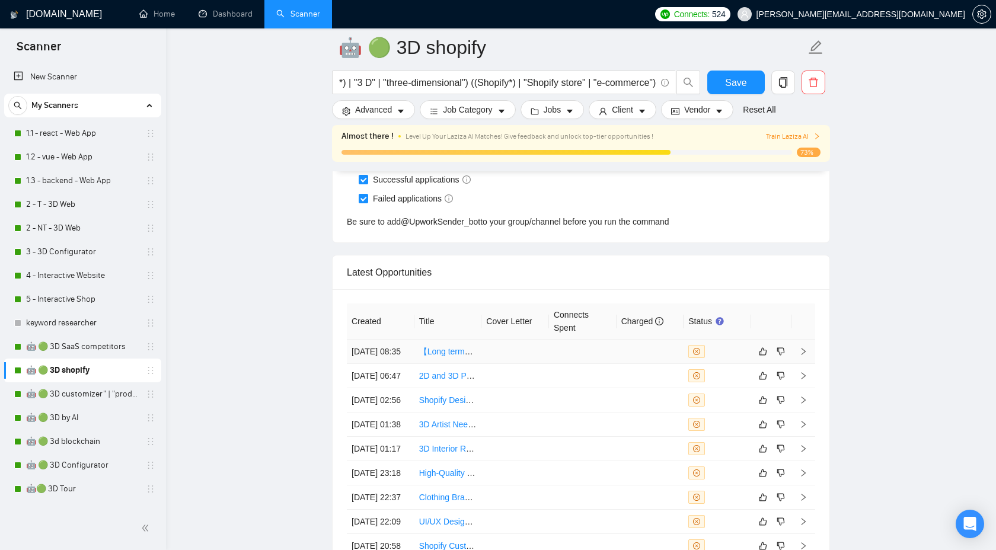
click at [806, 355] on icon "right" at bounding box center [803, 351] width 8 height 8
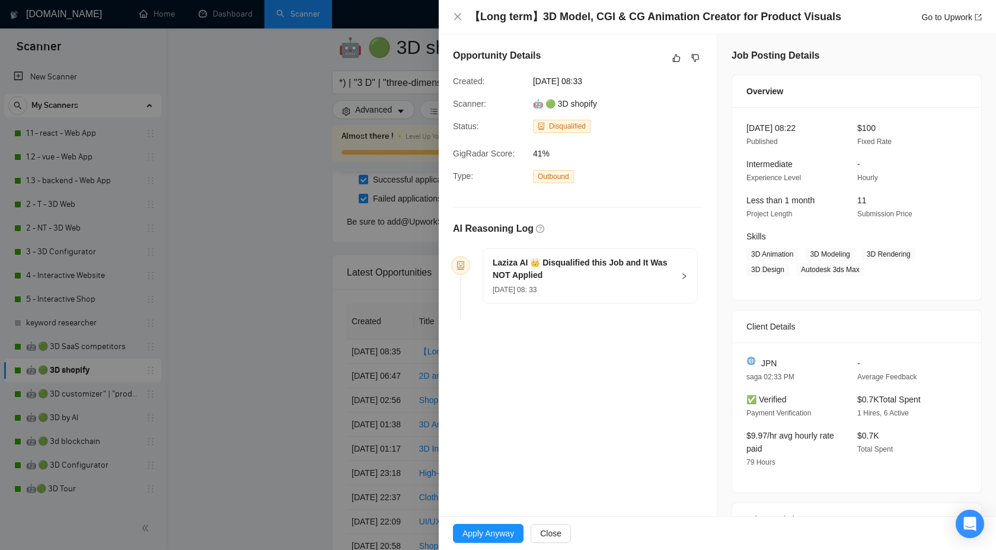
click at [682, 275] on icon "right" at bounding box center [684, 276] width 7 height 7
click at [683, 275] on icon "right" at bounding box center [685, 276] width 4 height 6
click at [682, 275] on icon "right" at bounding box center [684, 276] width 7 height 7
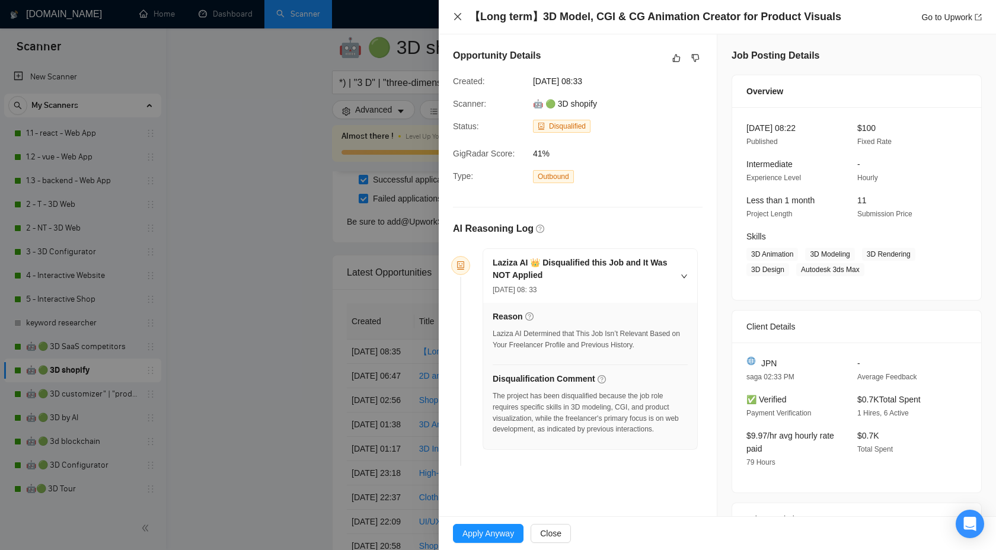
click at [457, 16] on icon "close" at bounding box center [457, 16] width 7 height 7
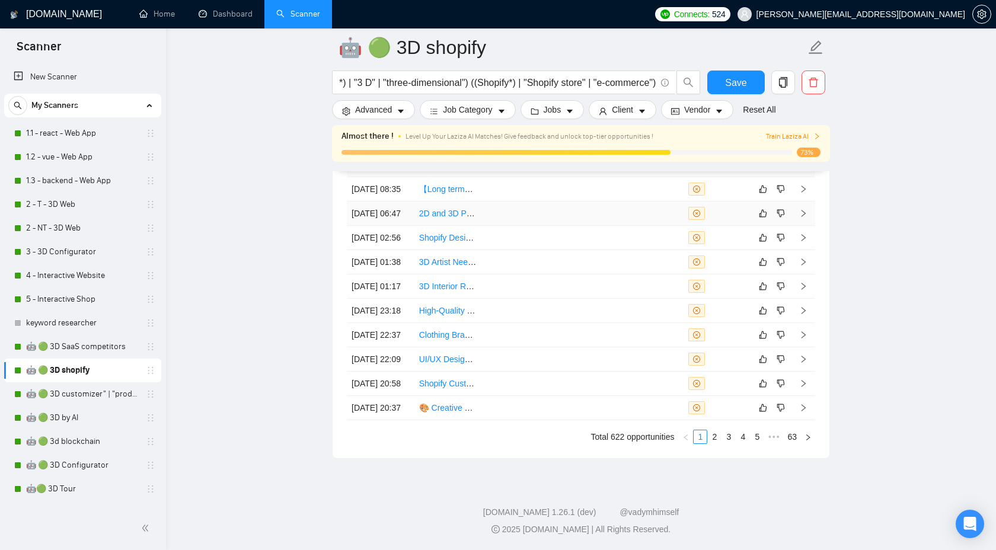
scroll to position [3391, 0]
click at [803, 404] on icon "right" at bounding box center [804, 407] width 4 height 7
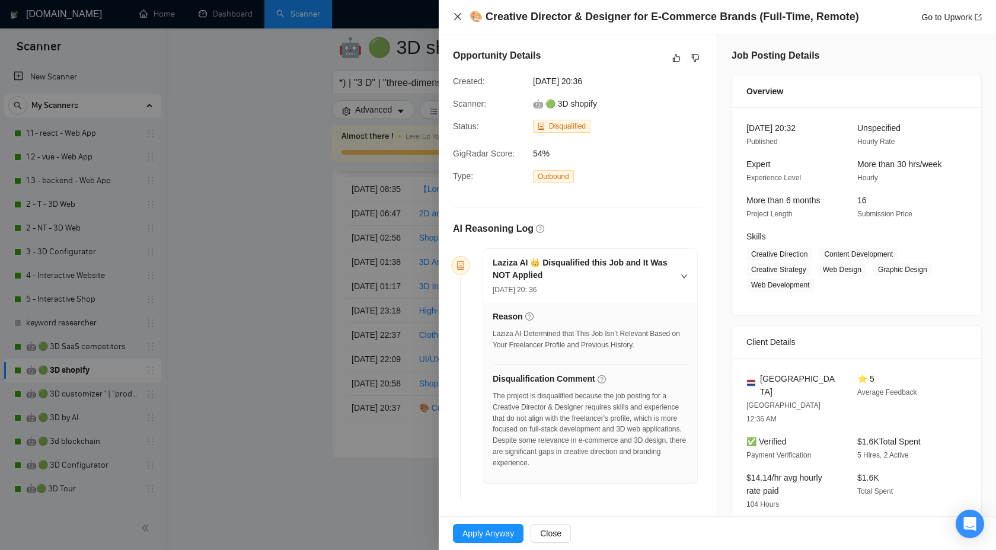
click at [454, 16] on icon "close" at bounding box center [457, 16] width 9 height 9
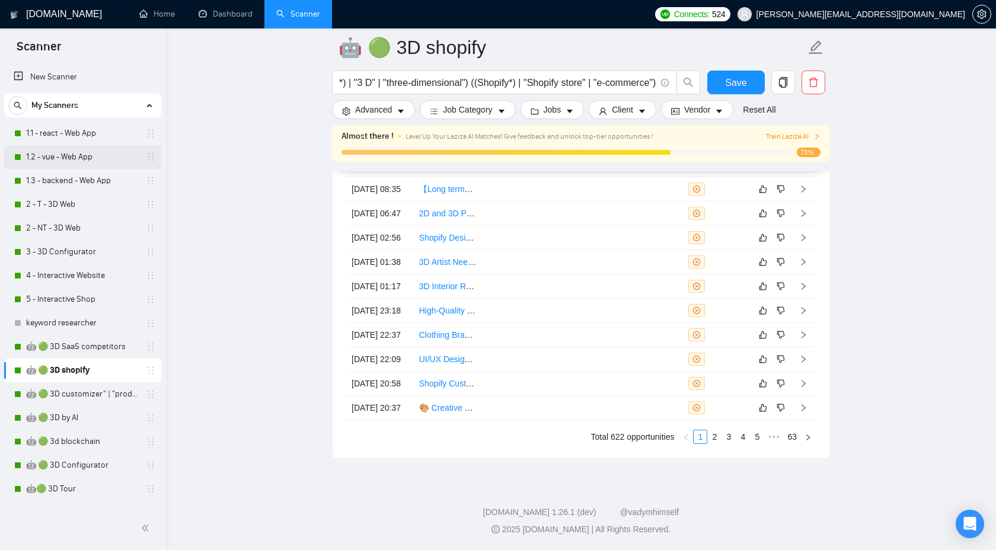
click at [87, 146] on link "1.2 - vue - Web App" at bounding box center [82, 157] width 113 height 24
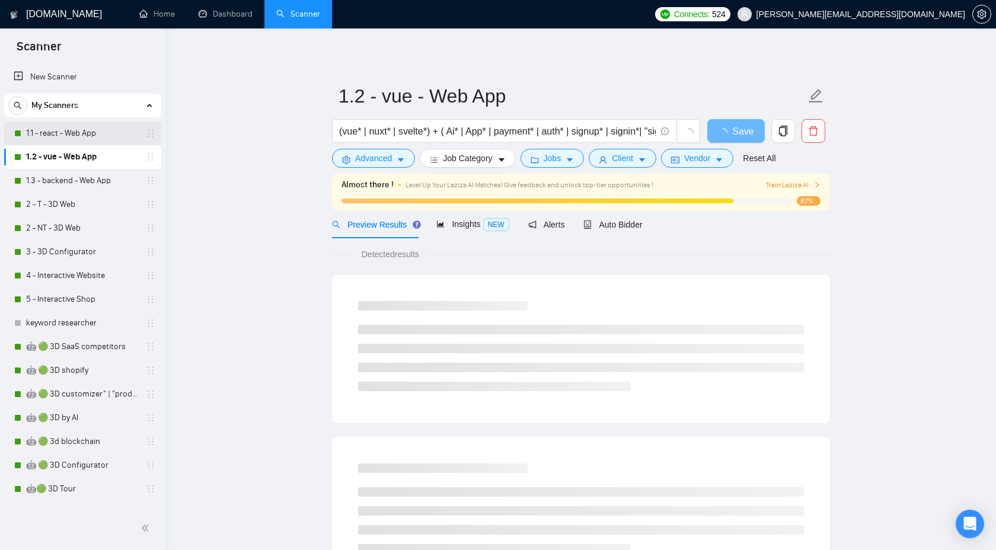
click at [91, 132] on link "1.1 - react - Web App" at bounding box center [82, 134] width 113 height 24
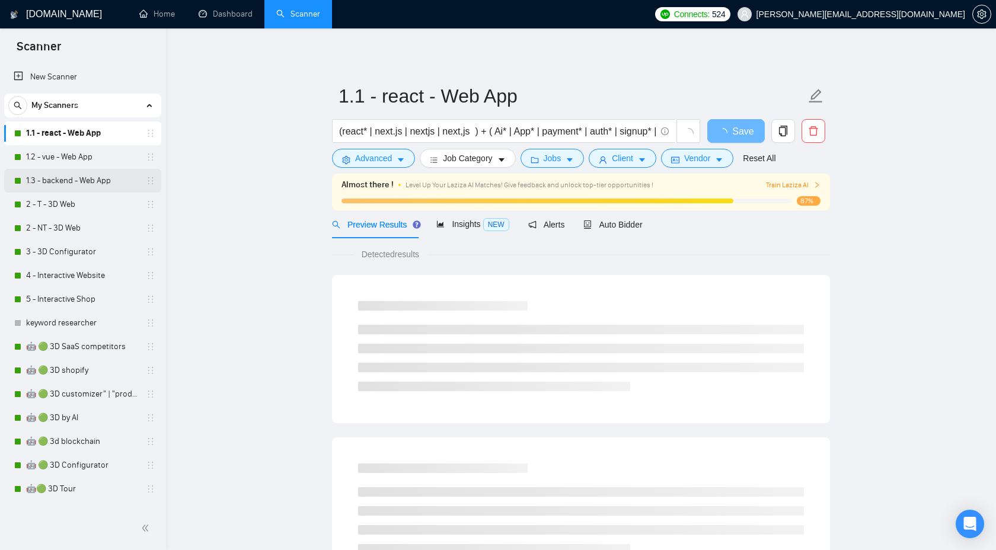
click at [91, 182] on link "1.3 - backend - Web App" at bounding box center [82, 181] width 113 height 24
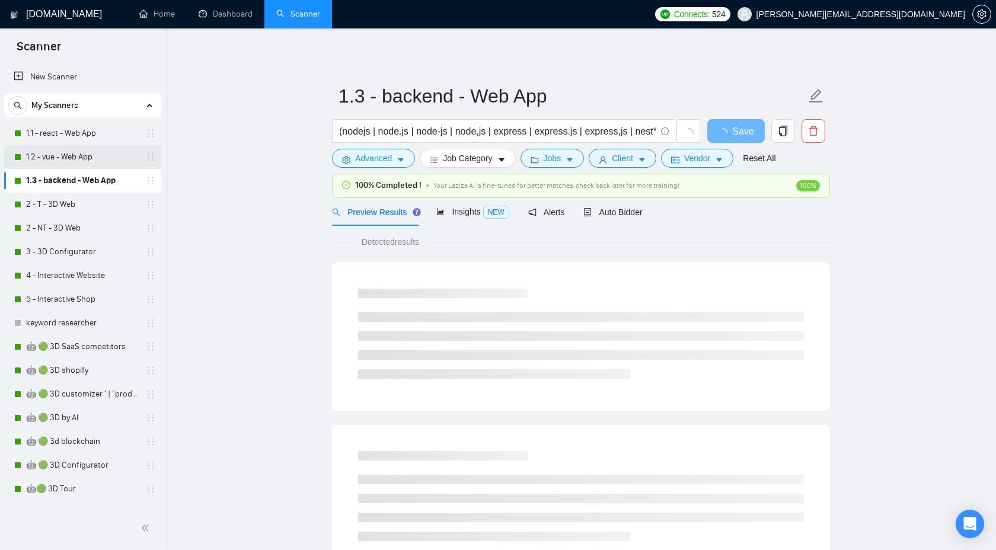
click at [97, 157] on link "1.2 - vue - Web App" at bounding box center [82, 157] width 113 height 24
click at [102, 130] on link "1.1 - react - Web App" at bounding box center [82, 134] width 113 height 24
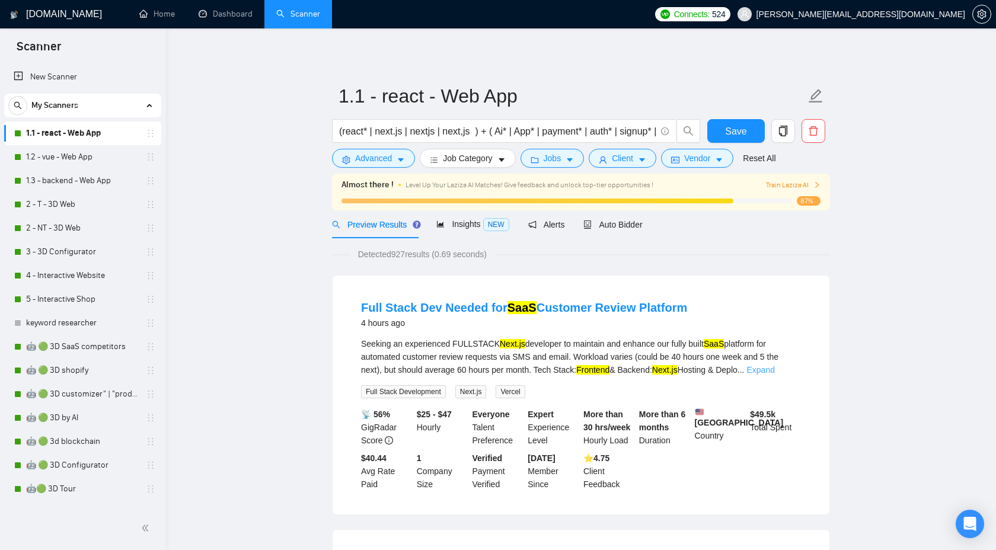
click at [774, 366] on link "Expand" at bounding box center [761, 369] width 28 height 9
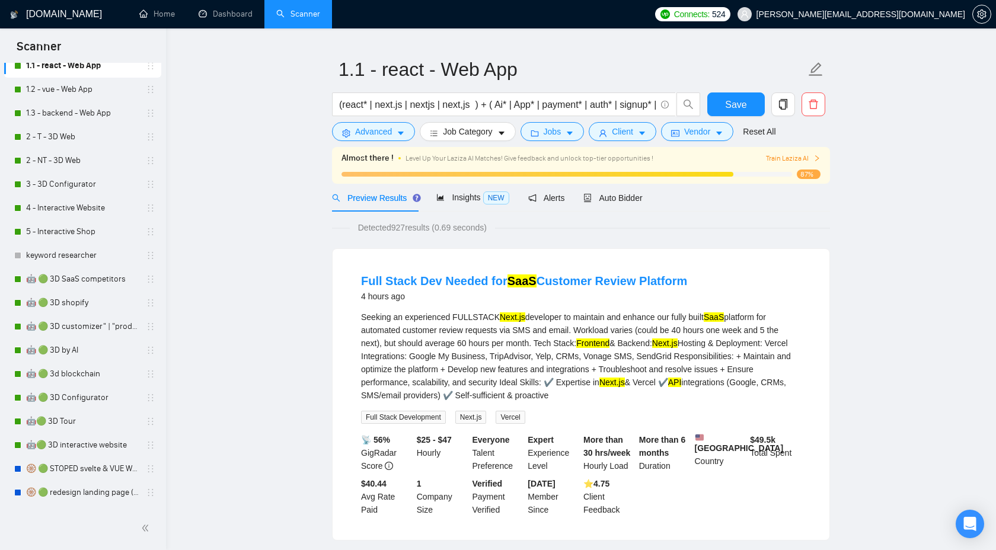
scroll to position [66, 0]
click at [224, 12] on link "Dashboard" at bounding box center [226, 14] width 54 height 10
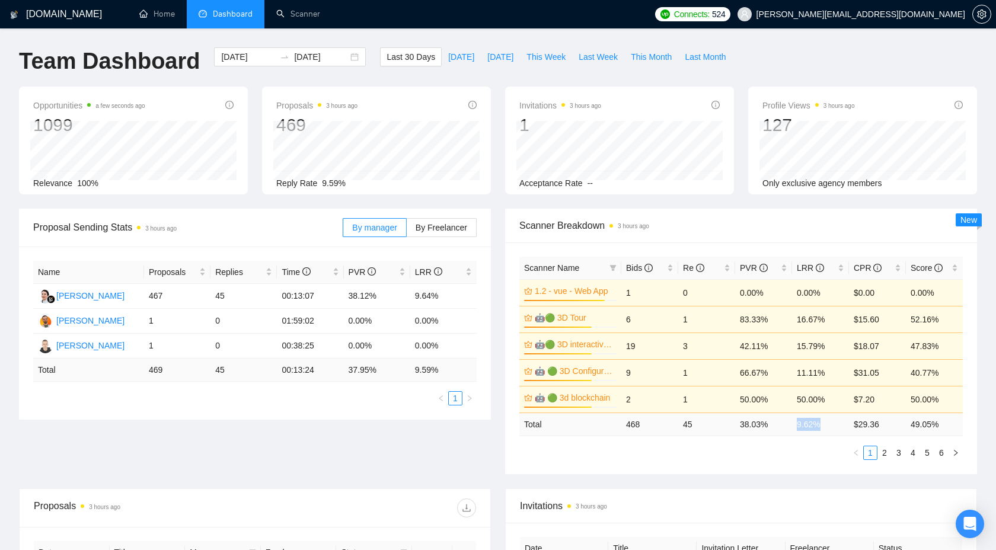
drag, startPoint x: 793, startPoint y: 426, endPoint x: 825, endPoint y: 426, distance: 32.0
click at [825, 426] on td "9.62 %" at bounding box center [820, 424] width 57 height 23
drag, startPoint x: 799, startPoint y: 423, endPoint x: 823, endPoint y: 422, distance: 23.8
click at [823, 422] on td "9.62 %" at bounding box center [820, 424] width 57 height 23
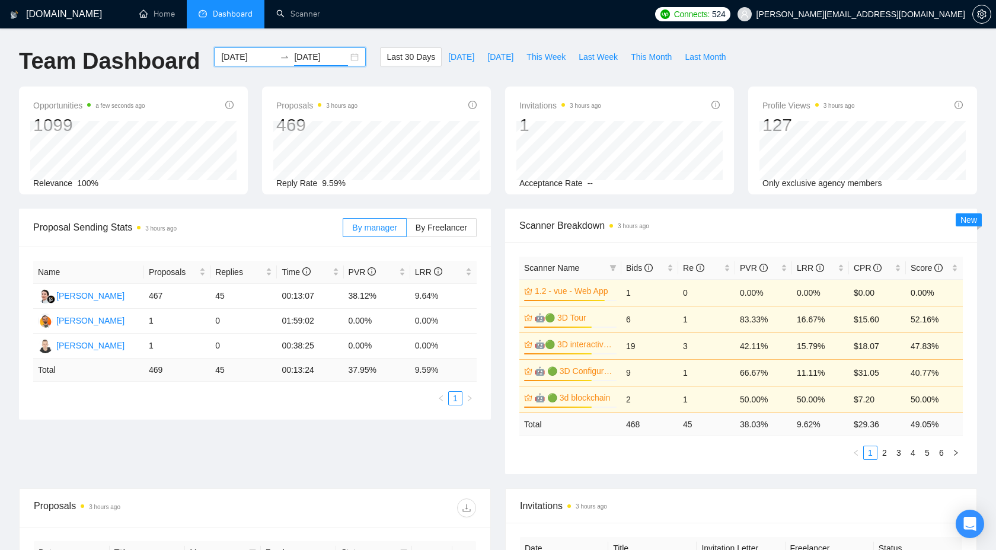
click at [310, 62] on input "[DATE]" at bounding box center [321, 56] width 54 height 13
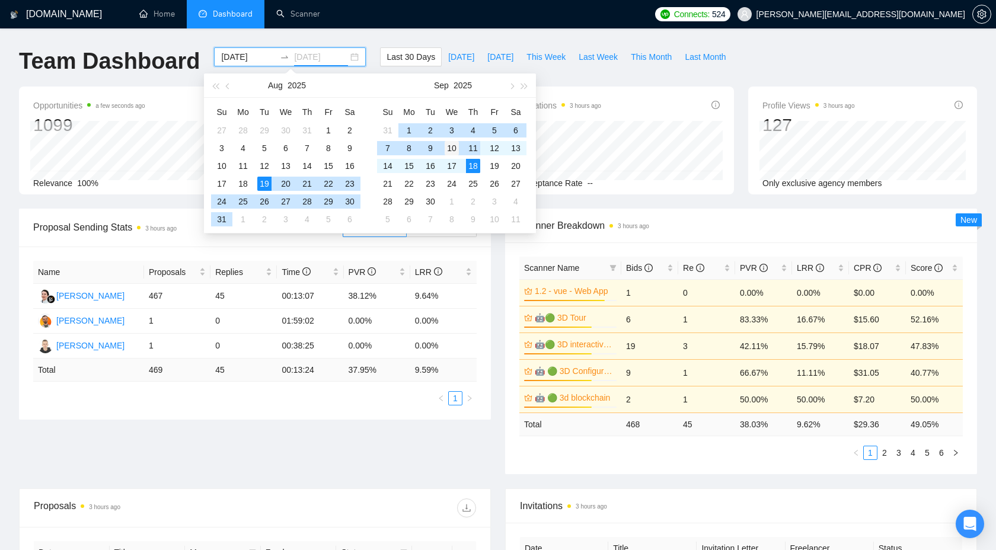
type input "[DATE]"
click at [454, 149] on div "10" at bounding box center [452, 148] width 14 height 14
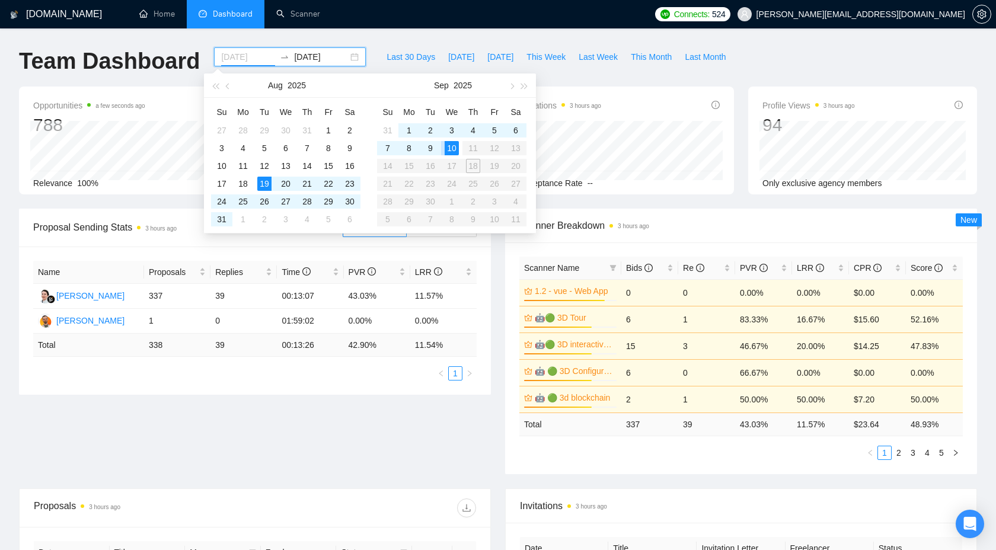
click at [451, 149] on div "10" at bounding box center [452, 148] width 14 height 14
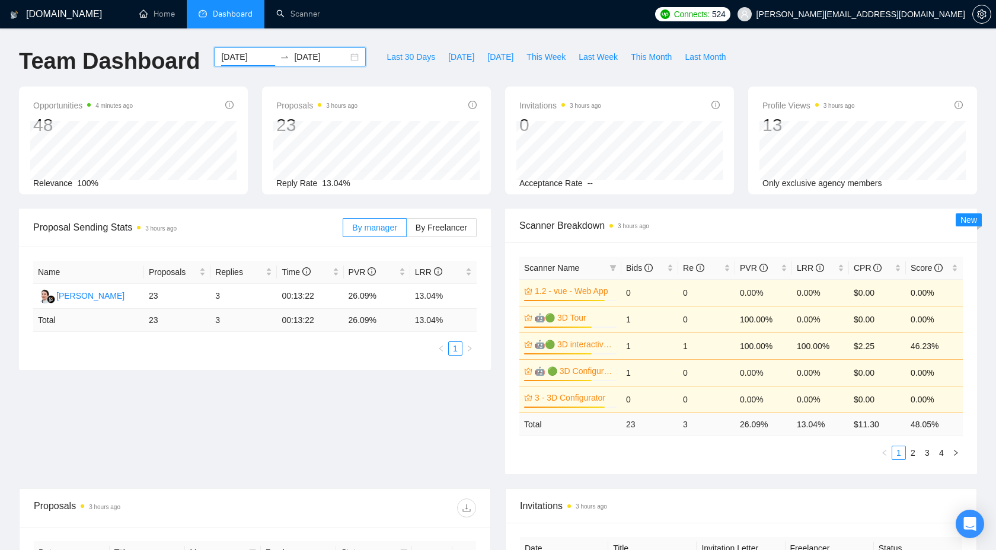
click at [248, 50] on input "[DATE]" at bounding box center [248, 56] width 54 height 13
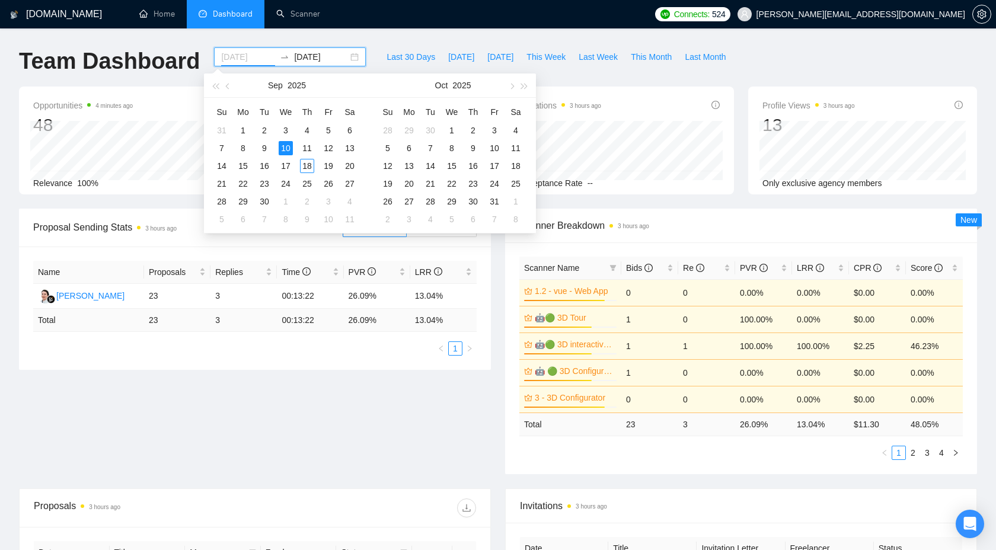
type input "[DATE]"
click at [287, 148] on div "10" at bounding box center [286, 148] width 14 height 14
type input "[DATE]"
click at [308, 165] on div "18" at bounding box center [307, 166] width 14 height 14
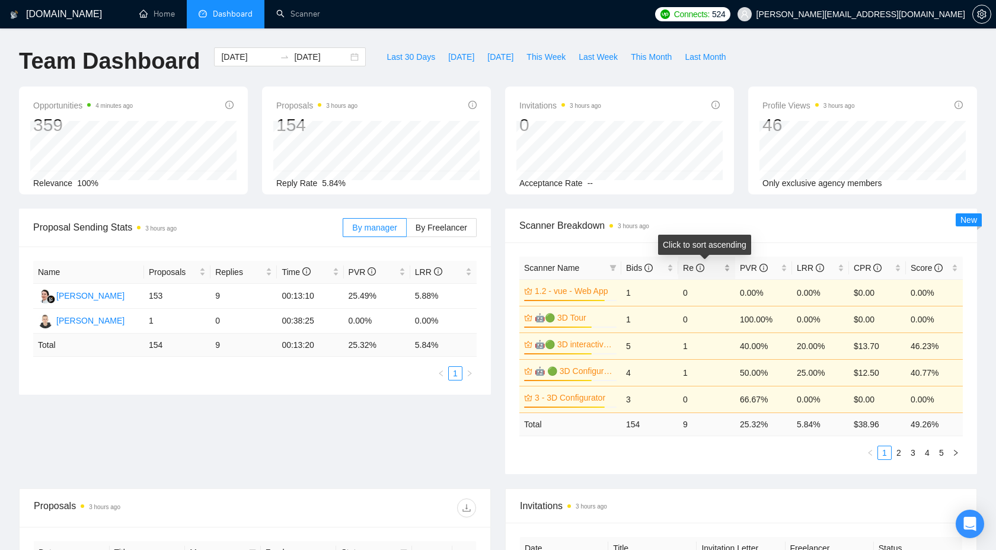
click at [698, 262] on span "Re" at bounding box center [702, 268] width 39 height 13
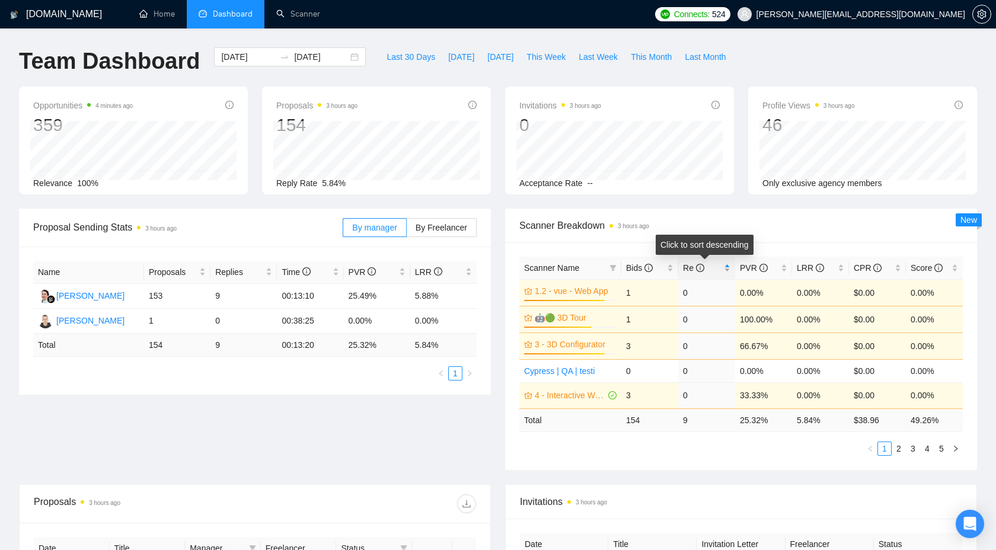
click at [705, 264] on span "Re" at bounding box center [702, 268] width 39 height 13
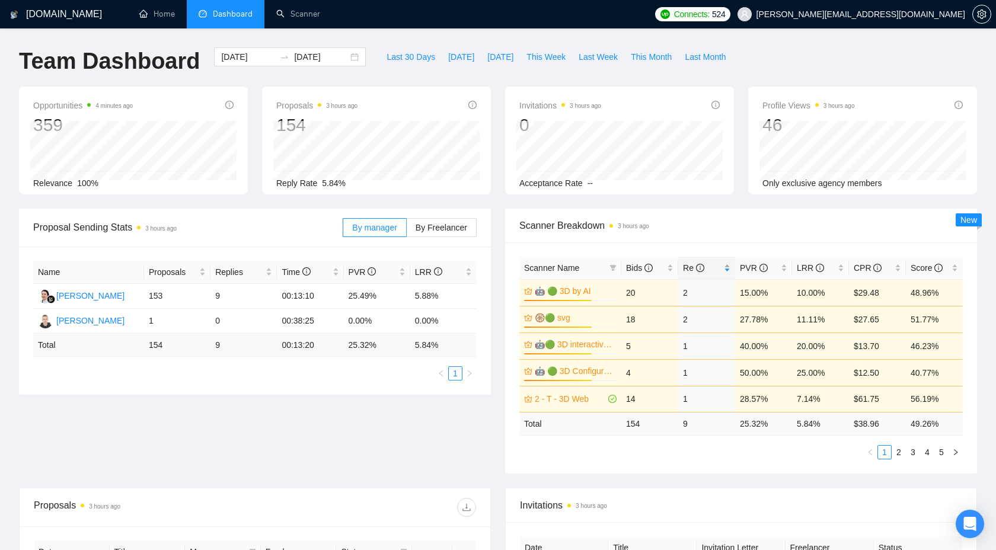
click at [700, 266] on icon "info-circle" at bounding box center [700, 268] width 8 height 8
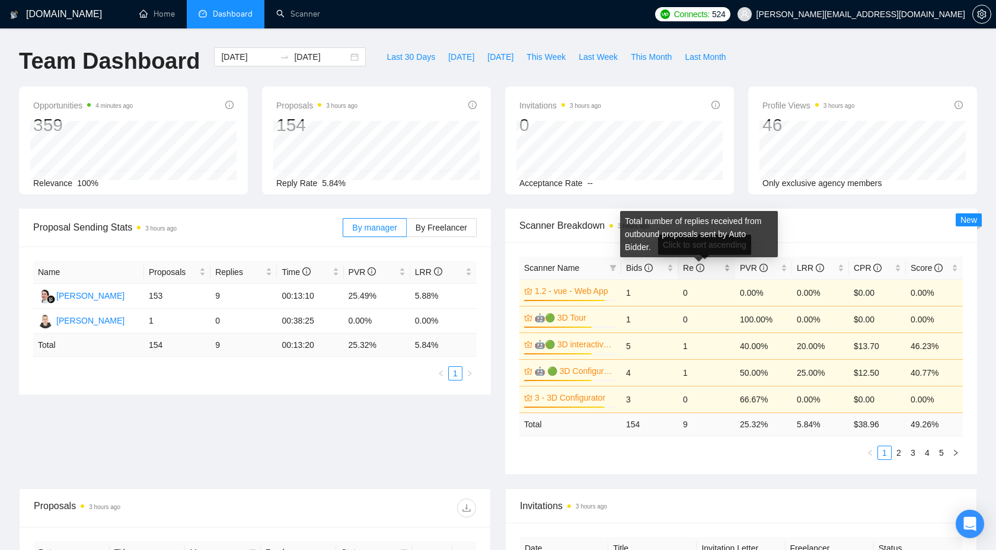
click at [700, 266] on icon "info-circle" at bounding box center [700, 268] width 8 height 8
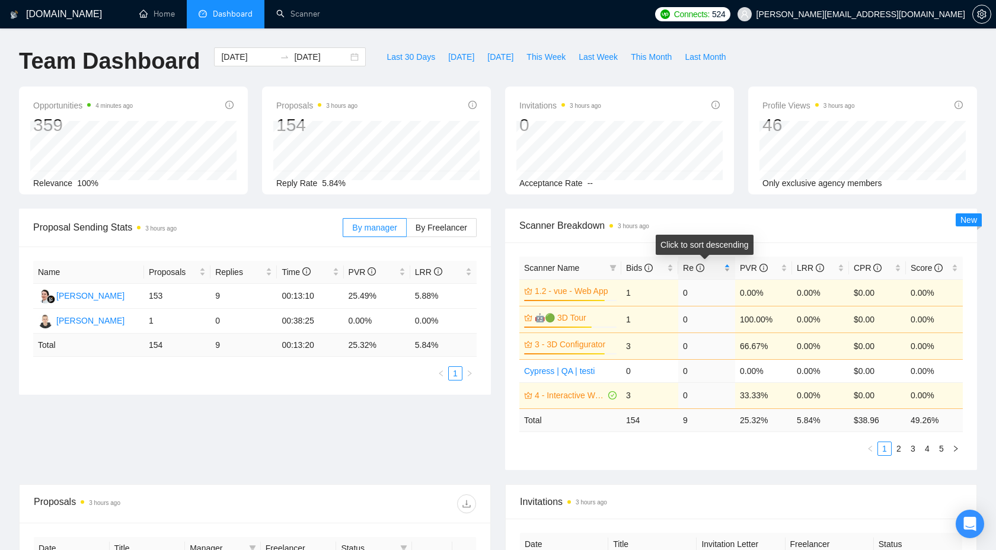
click at [707, 266] on span "Re" at bounding box center [702, 268] width 39 height 13
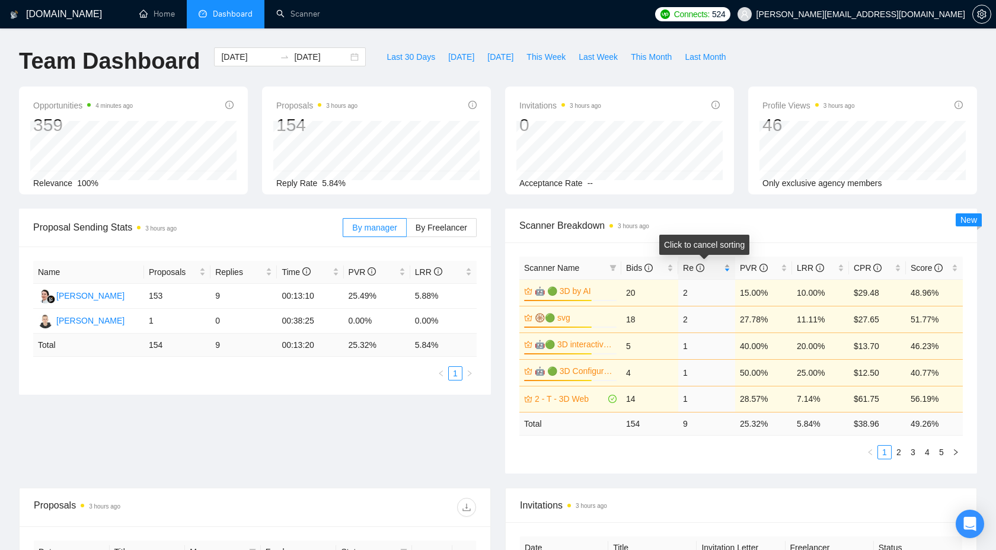
click at [707, 266] on span "Re" at bounding box center [702, 268] width 39 height 13
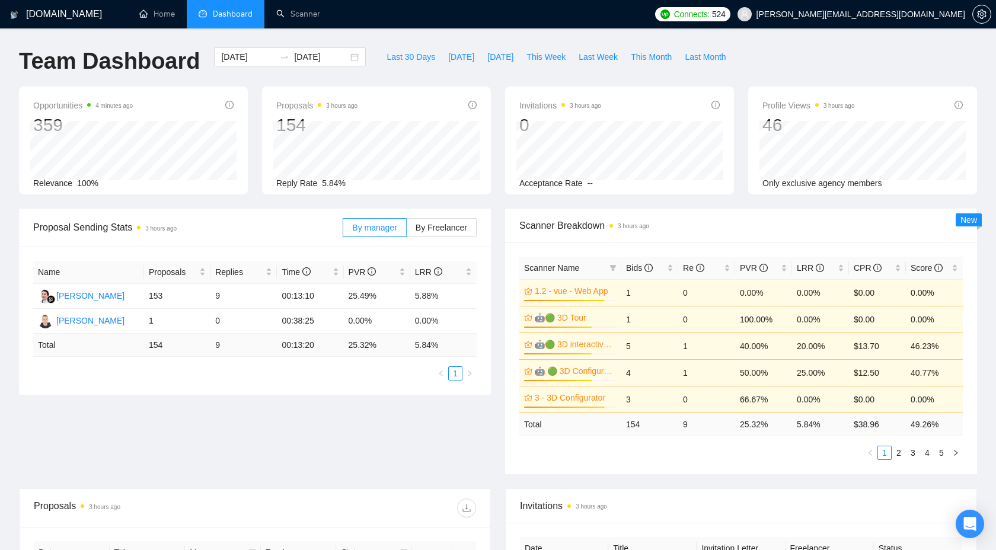
click at [964, 221] on span "New" at bounding box center [969, 219] width 17 height 9
click at [903, 455] on link "2" at bounding box center [898, 453] width 13 height 13
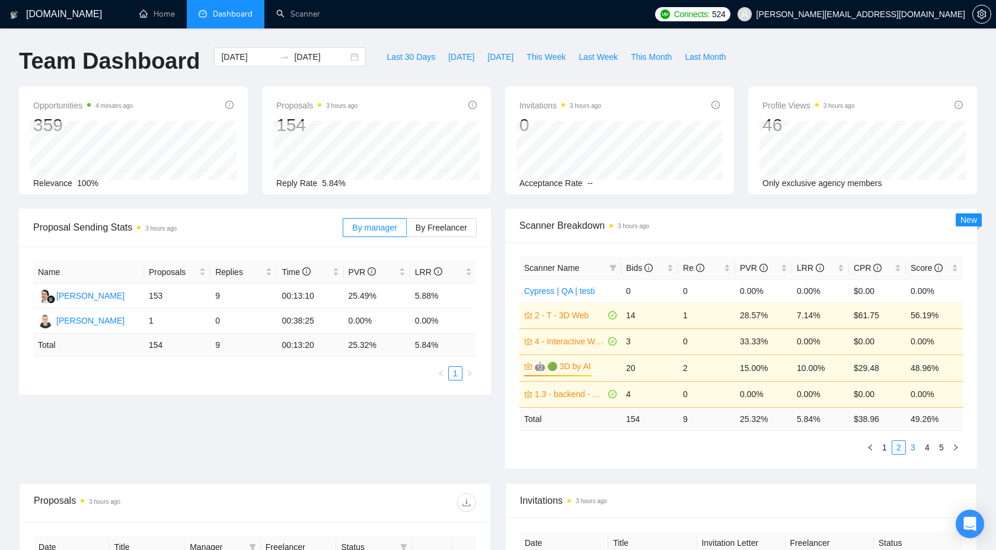
click at [911, 449] on link "3" at bounding box center [913, 447] width 13 height 13
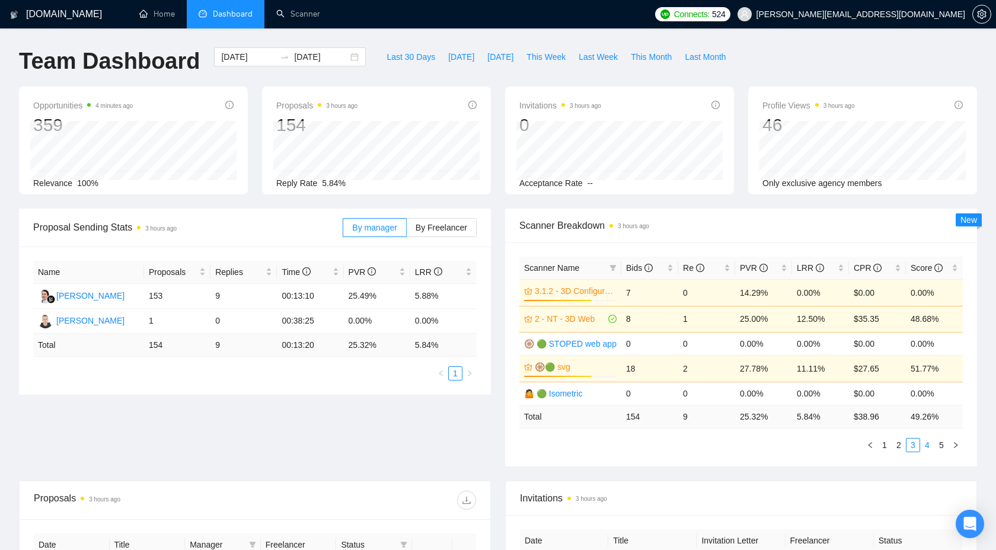
click at [925, 448] on link "4" at bounding box center [927, 445] width 13 height 13
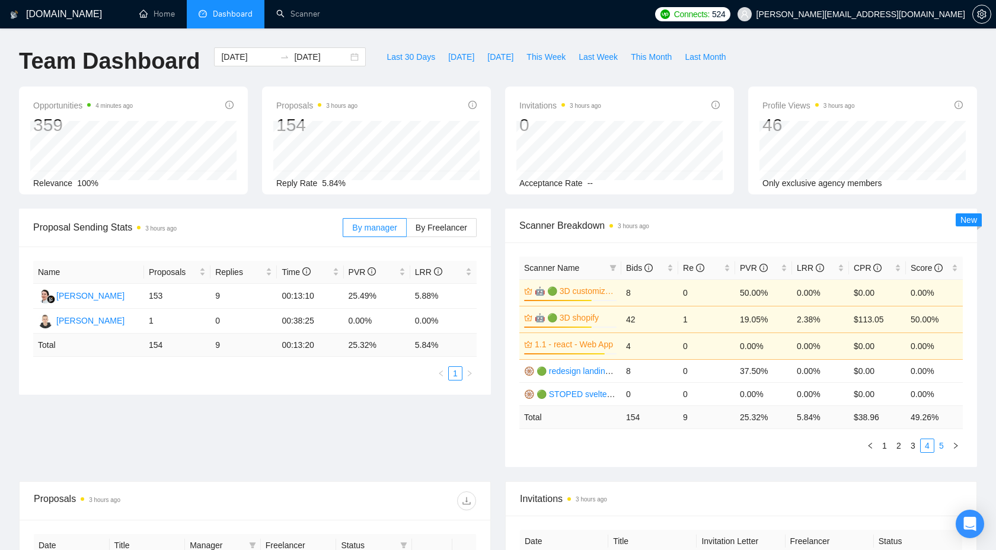
click at [937, 445] on link "5" at bounding box center [941, 445] width 13 height 13
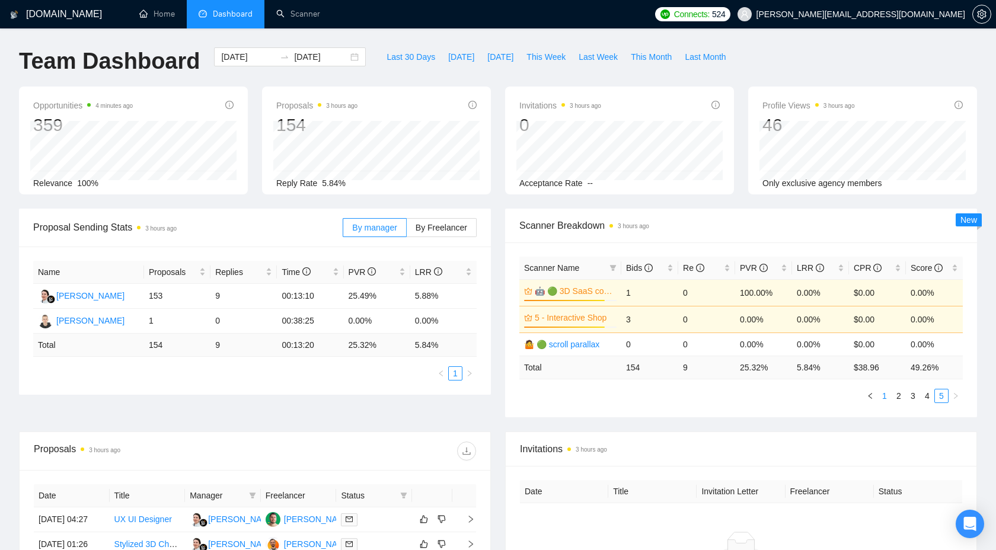
click at [888, 394] on link "1" at bounding box center [884, 396] width 13 height 13
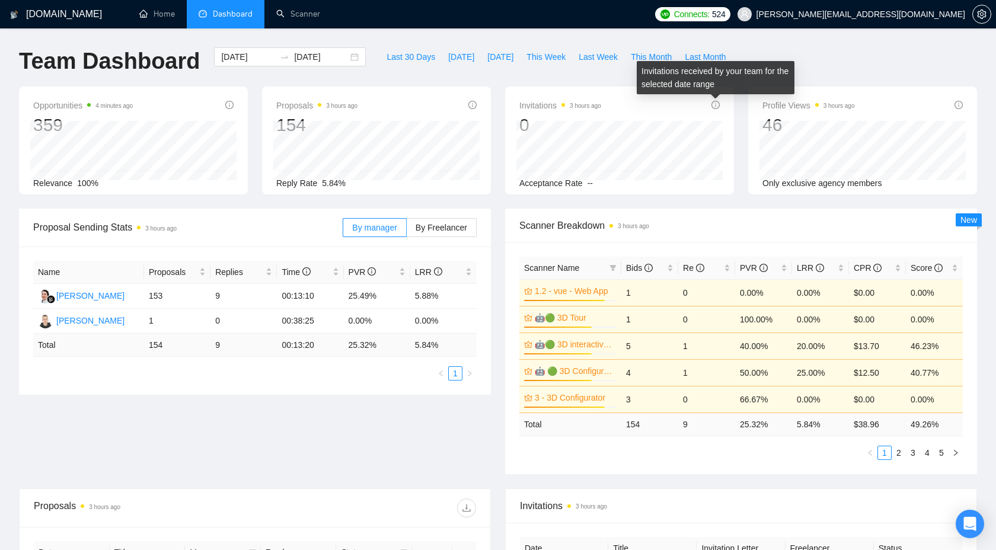
click at [715, 103] on icon "info-circle" at bounding box center [716, 105] width 8 height 8
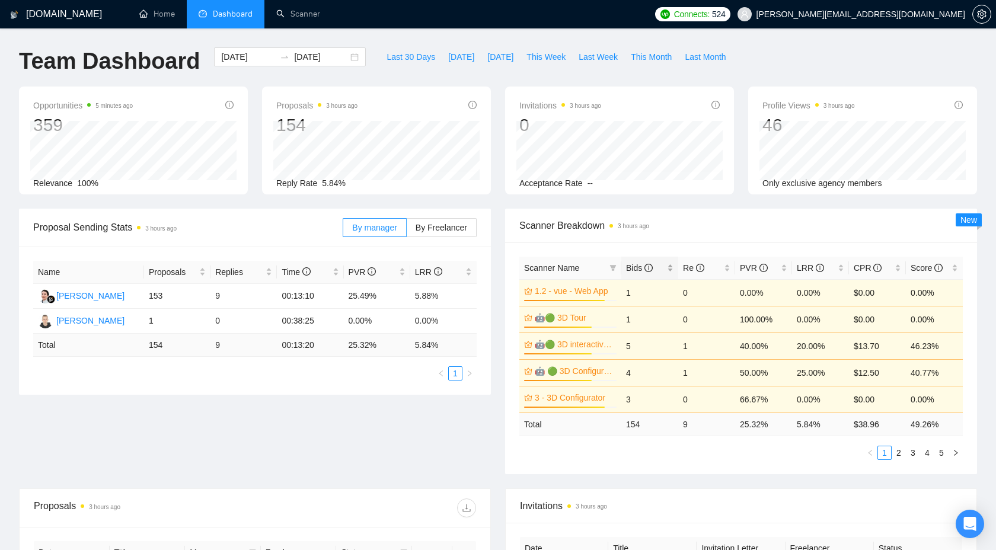
click at [654, 270] on span "Bids" at bounding box center [645, 268] width 39 height 13
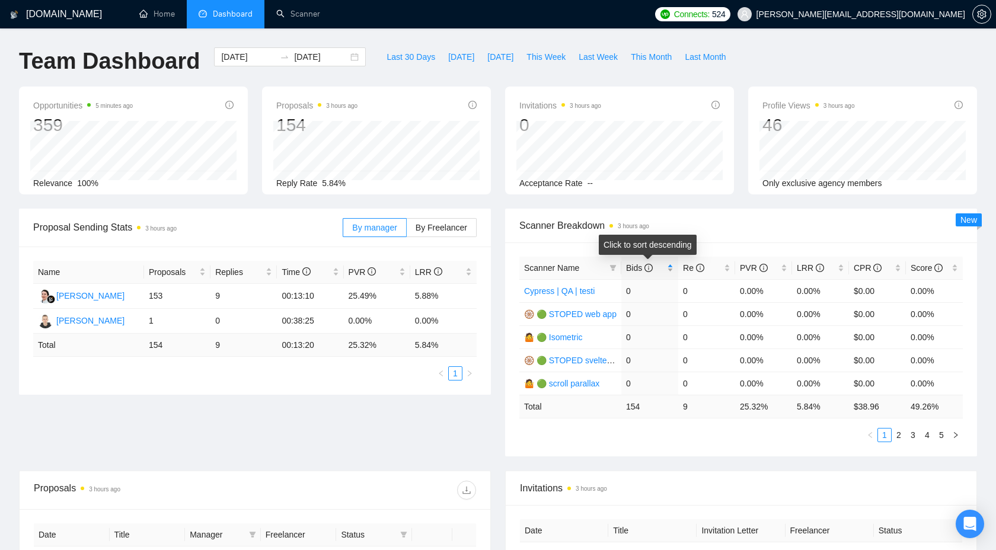
click at [654, 270] on span "Bids" at bounding box center [645, 268] width 39 height 13
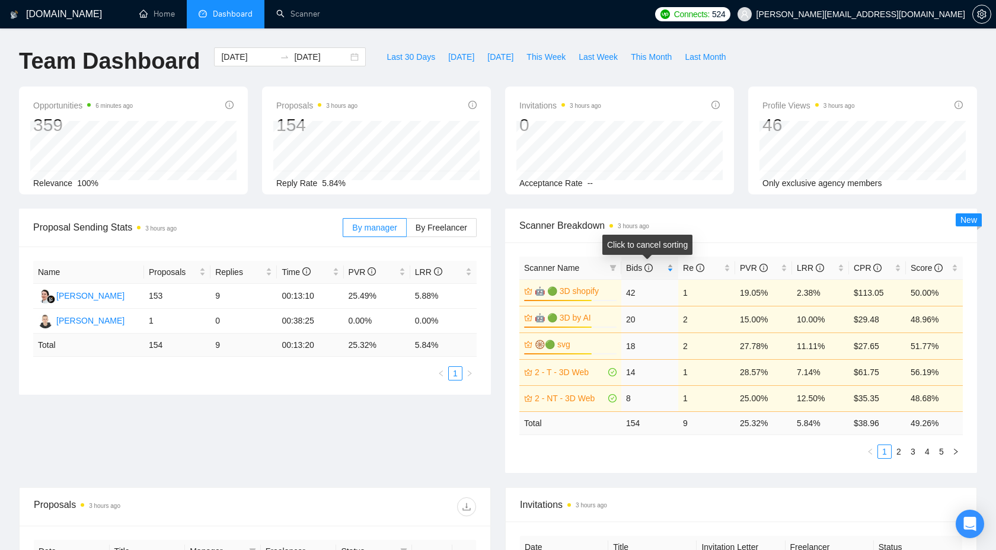
click at [662, 273] on span "Bids" at bounding box center [645, 268] width 39 height 13
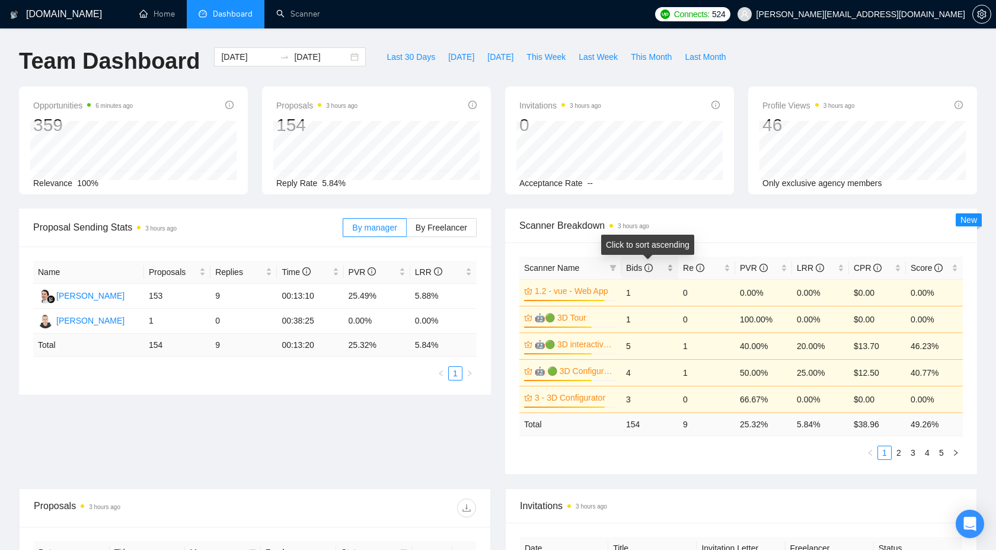
click at [662, 273] on span "Bids" at bounding box center [645, 268] width 39 height 13
